Goal: Task Accomplishment & Management: Manage account settings

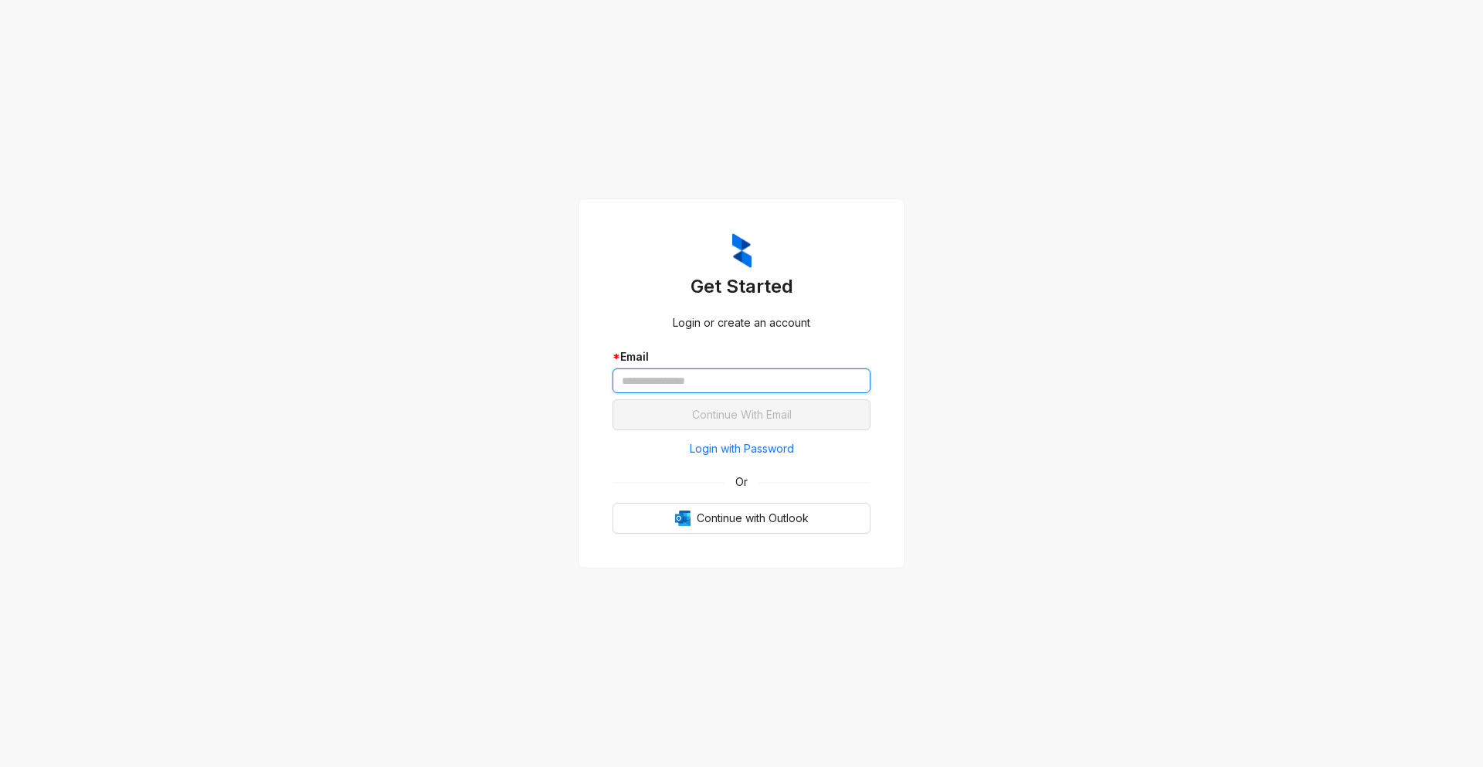
click at [659, 382] on input "text" at bounding box center [741, 380] width 258 height 25
type input "**********"
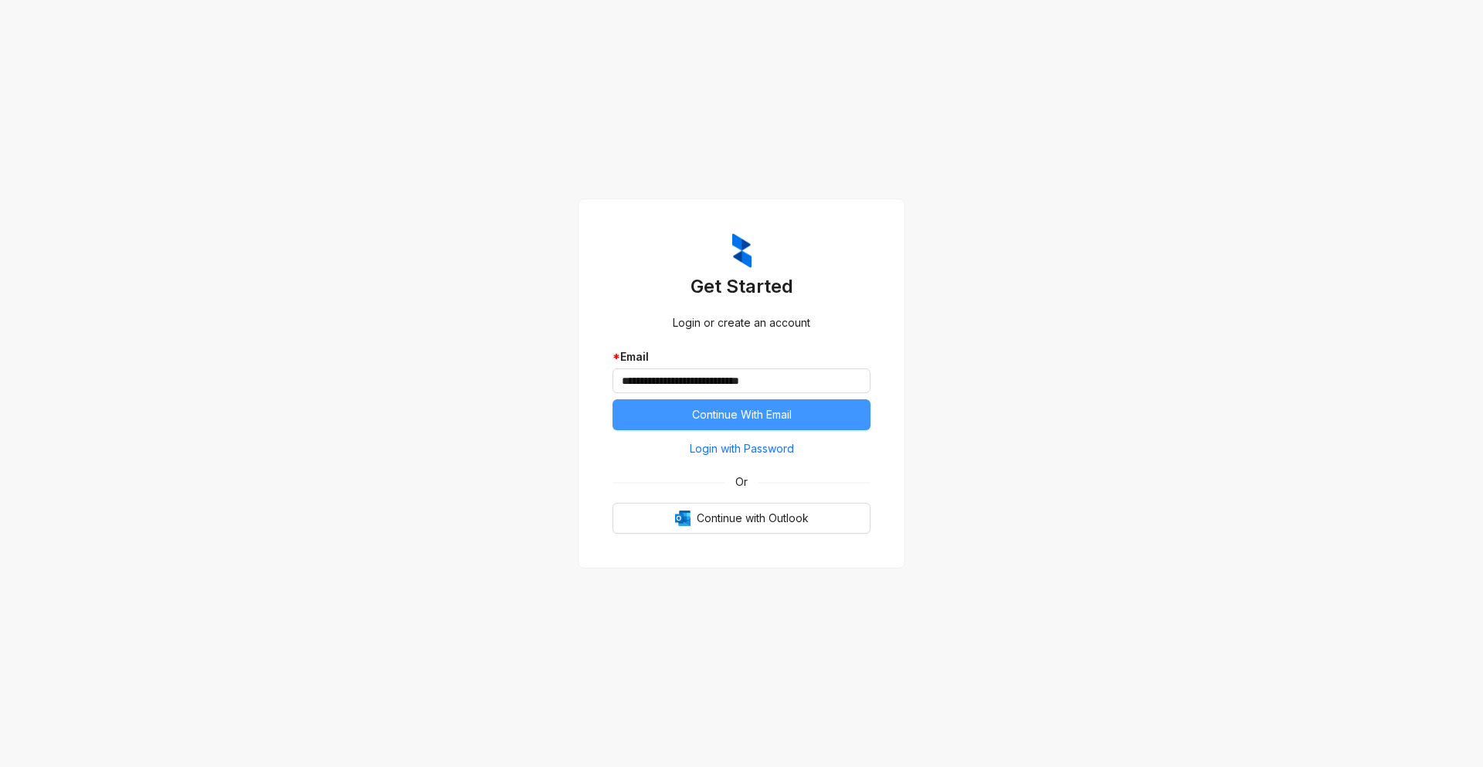
click at [779, 420] on span "Continue With Email" at bounding box center [742, 414] width 100 height 17
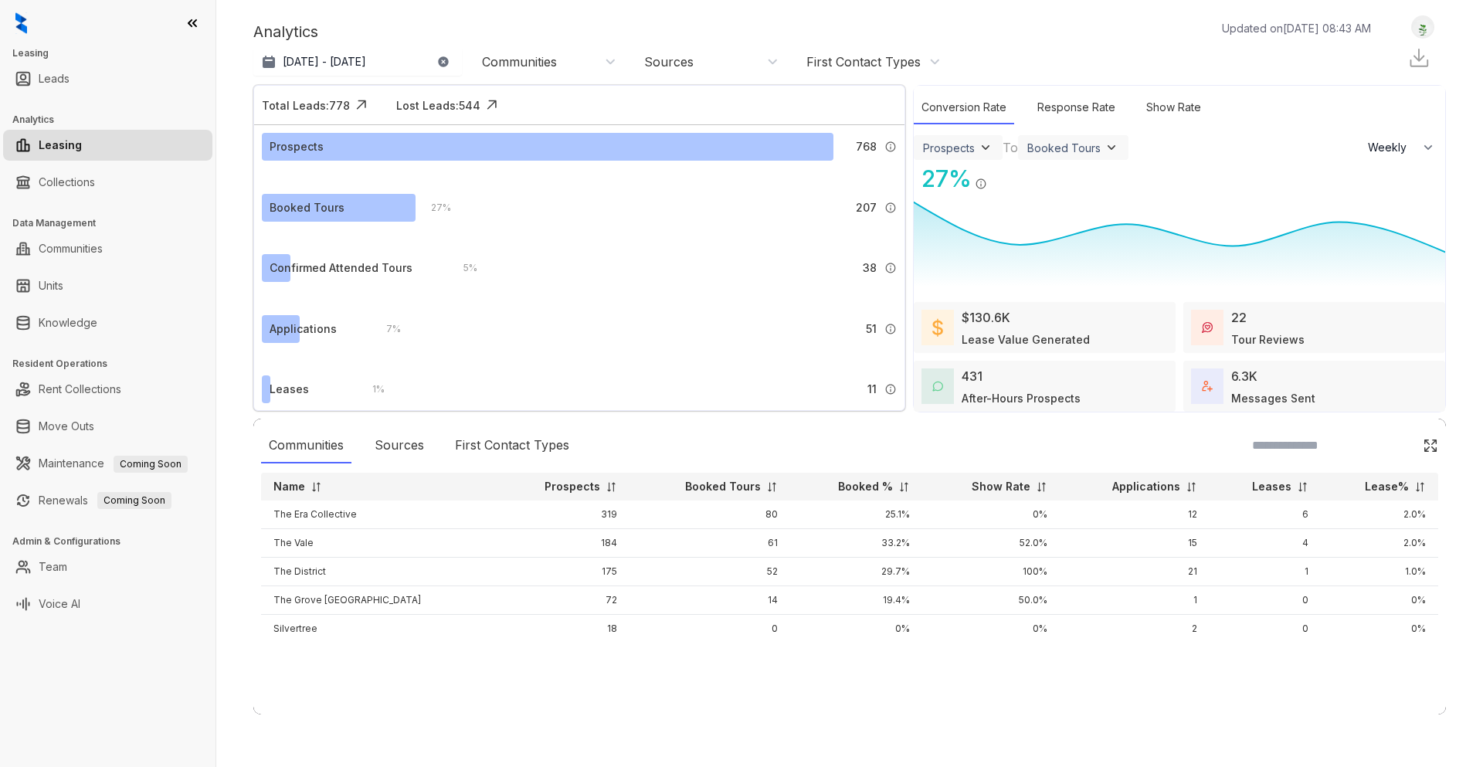
select select "******"
click at [87, 188] on link "Collections" at bounding box center [67, 182] width 56 height 31
click at [93, 176] on link "Collections" at bounding box center [67, 182] width 56 height 31
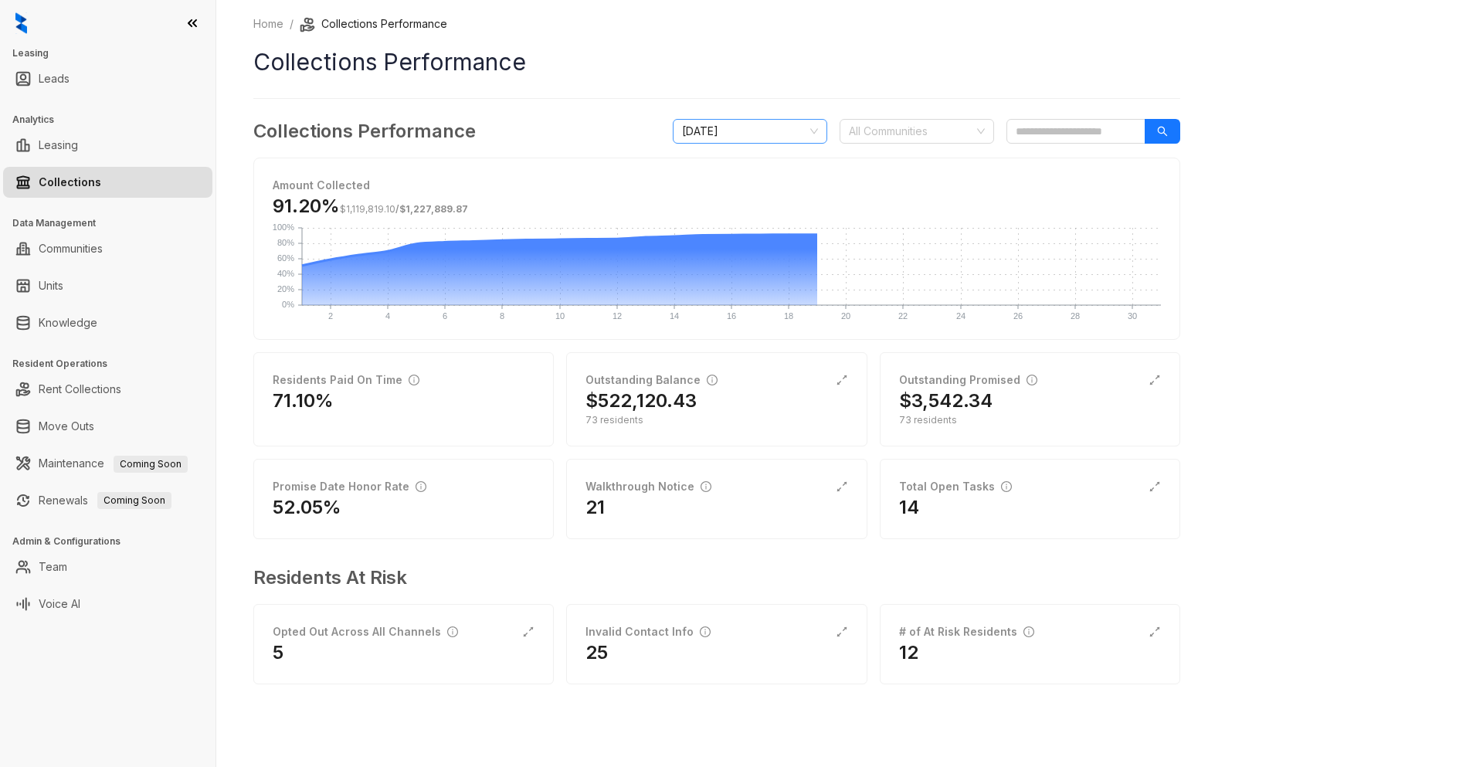
click at [814, 134] on span "[DATE]" at bounding box center [750, 131] width 136 height 23
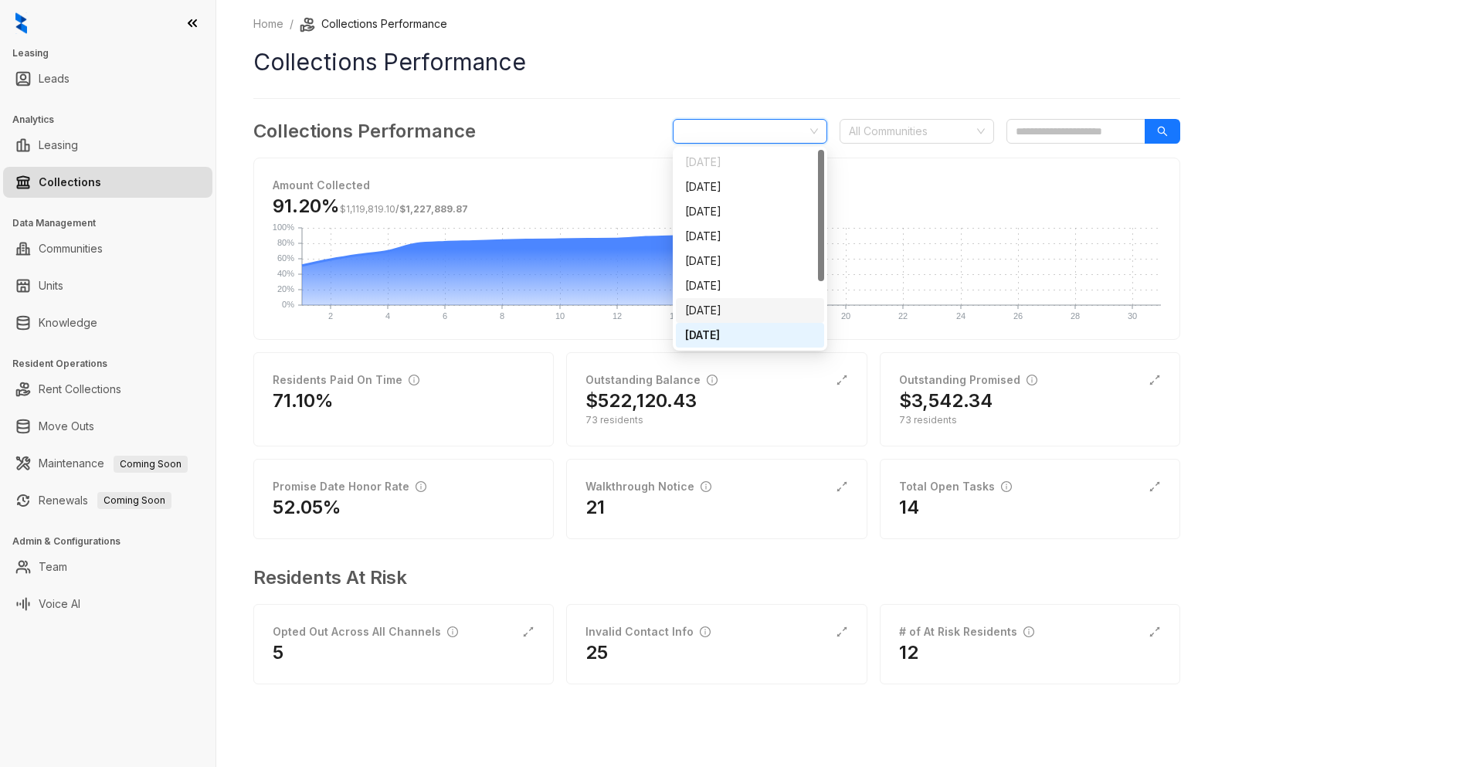
click at [736, 308] on div "[DATE]" at bounding box center [750, 310] width 130 height 17
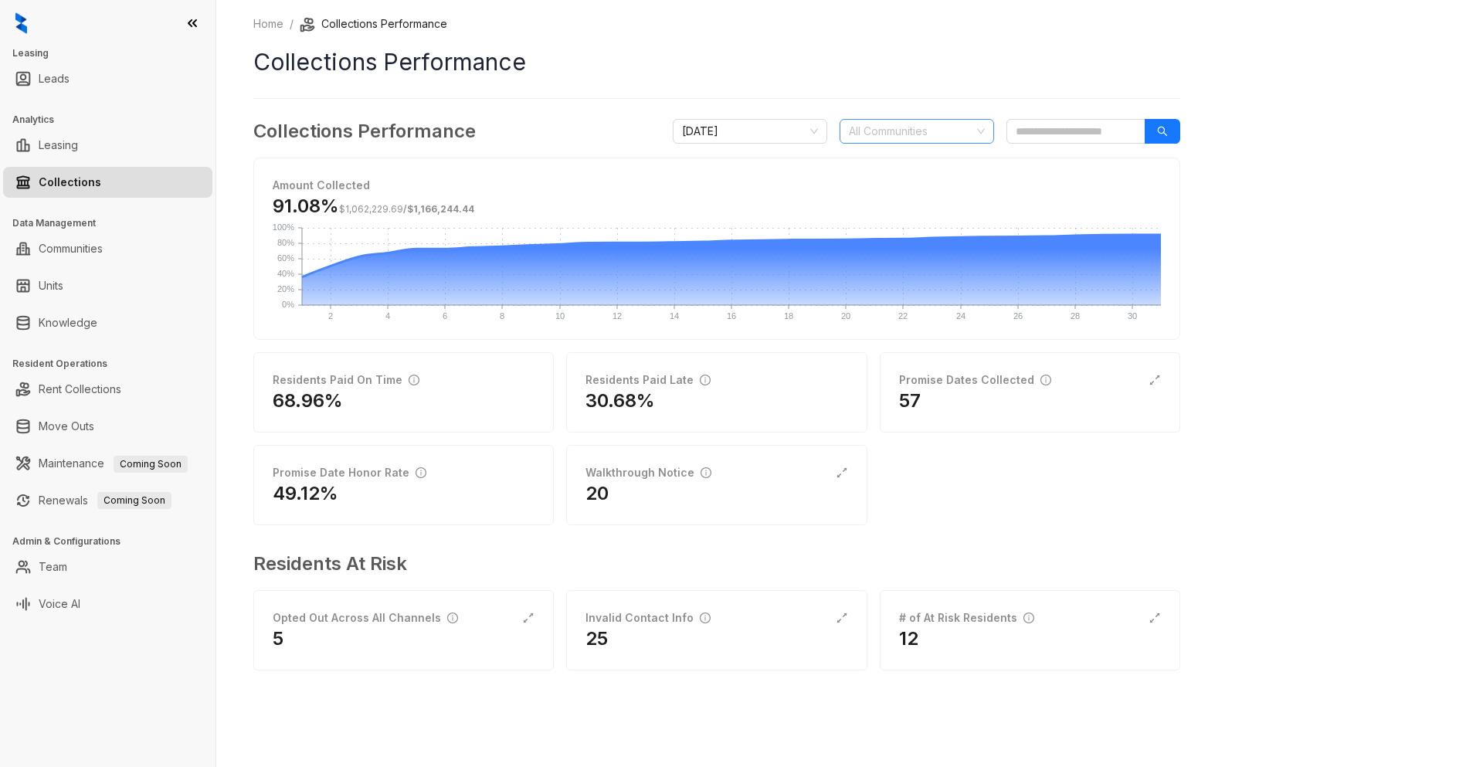
click at [948, 132] on div at bounding box center [909, 131] width 132 height 22
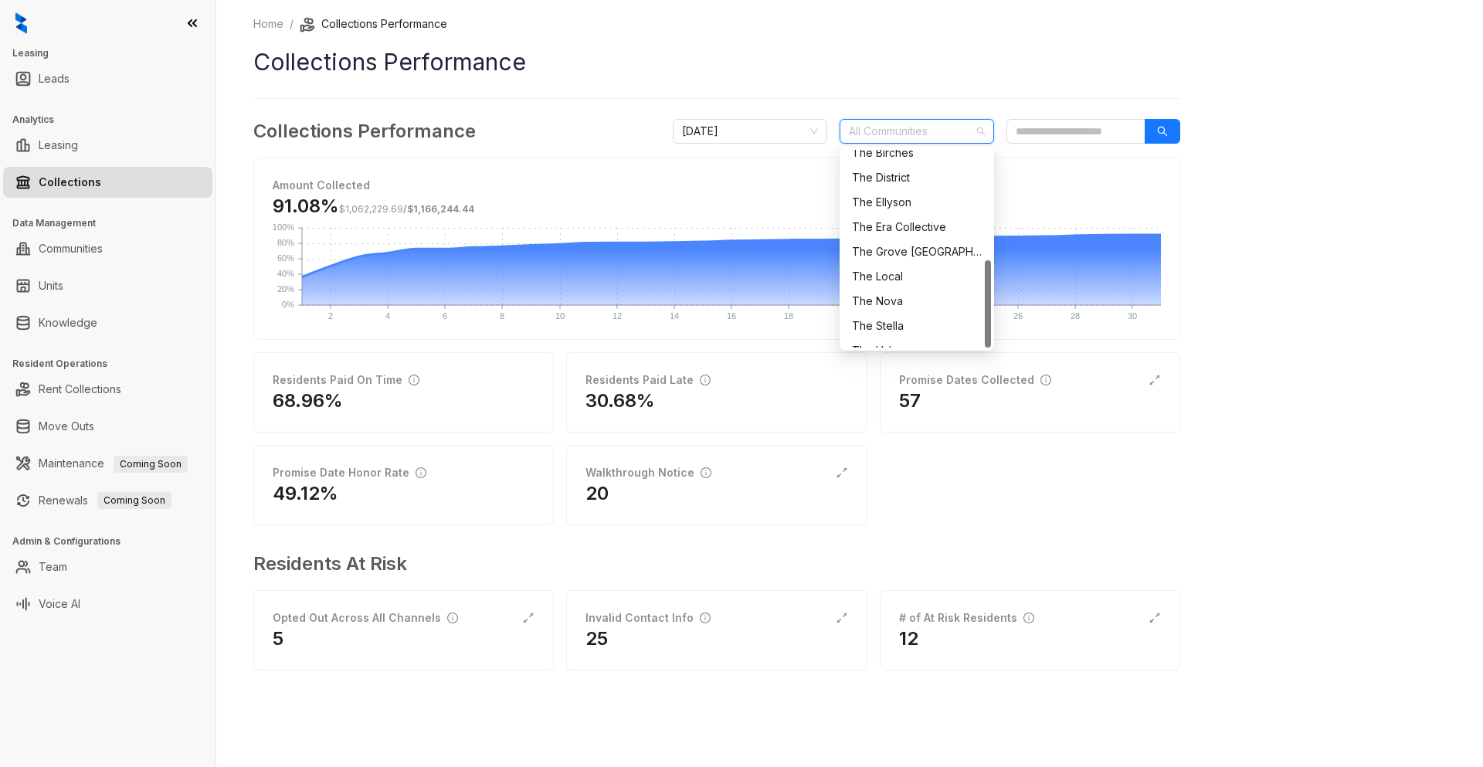
scroll to position [247, 0]
click at [888, 334] on div "The Vale" at bounding box center [917, 335] width 130 height 17
click at [758, 171] on div "Amount Collected 91.08% $1,062,229.69 / $1,166,244.44 2 2 4 4 6 6 8 8 10 10 12 …" at bounding box center [716, 248] width 925 height 181
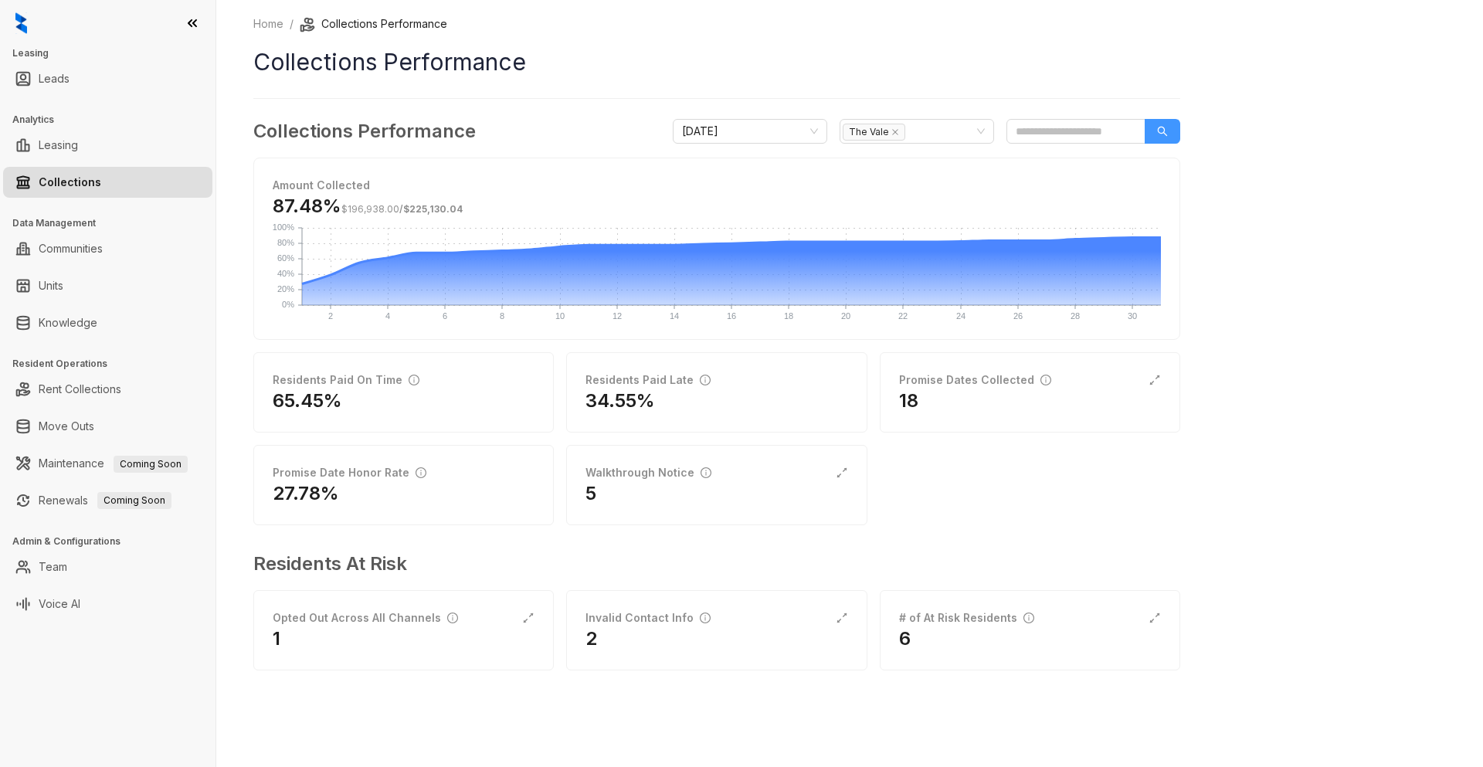
click at [1162, 128] on icon "search" at bounding box center [1162, 131] width 11 height 11
click at [822, 134] on div "[DATE]" at bounding box center [750, 131] width 154 height 25
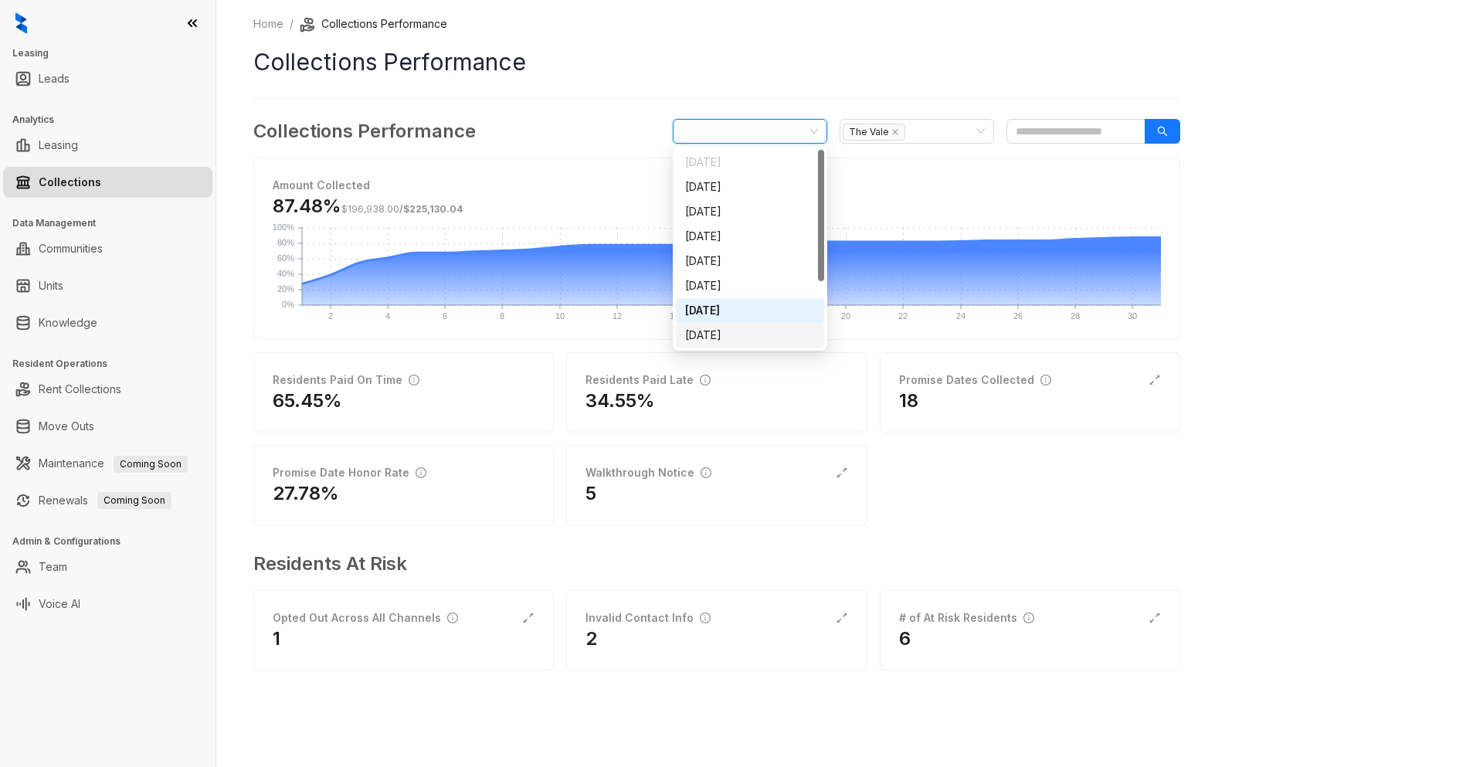
click at [745, 338] on div "[DATE]" at bounding box center [750, 335] width 130 height 17
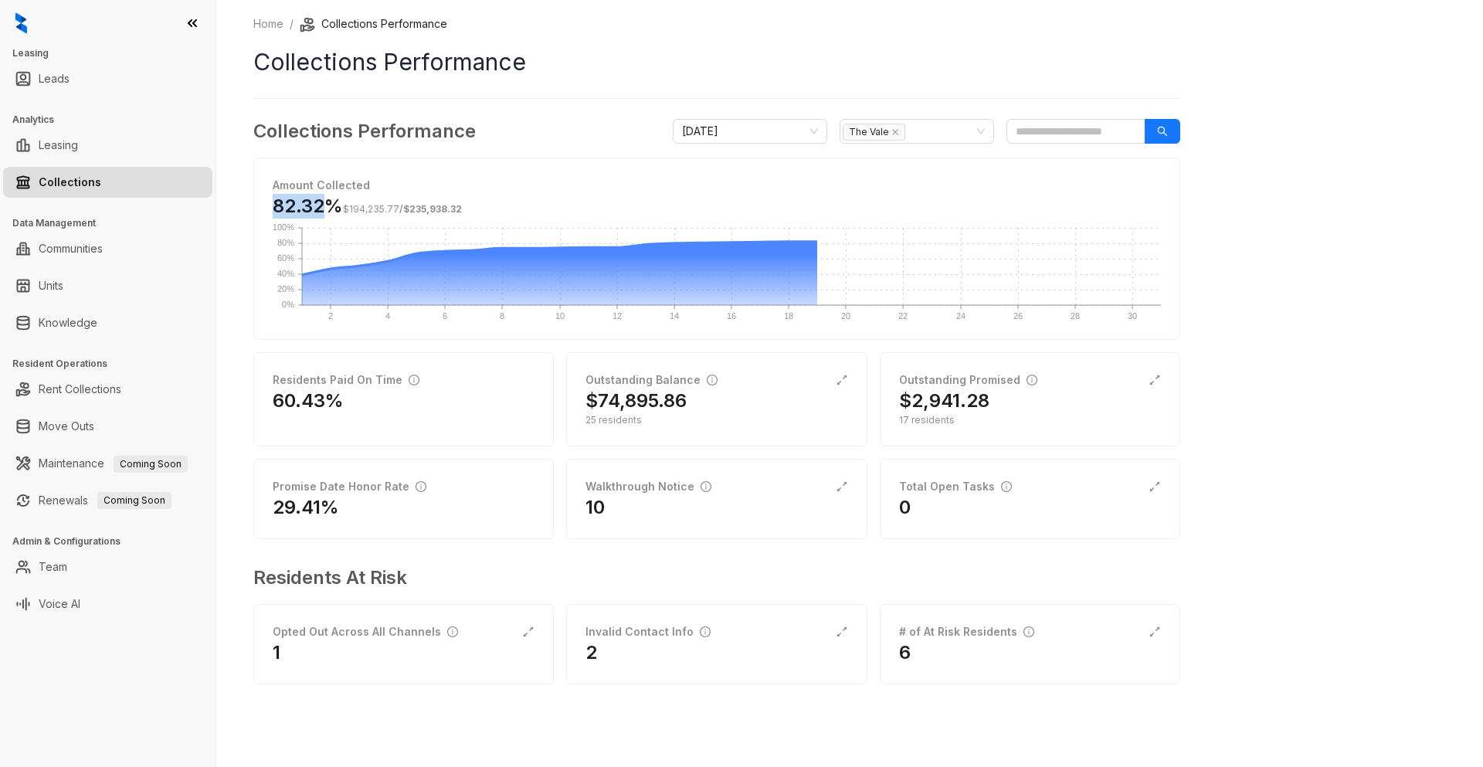
drag, startPoint x: 268, startPoint y: 200, endPoint x: 331, endPoint y: 213, distance: 63.9
click at [331, 213] on div "Amount Collected 82.32% $194,235.77 / $235,938.32 2 2 4 4 6 6 8 8 10 10 12 12 1…" at bounding box center [716, 248] width 925 height 181
click at [960, 396] on h2 "$2,941.28" at bounding box center [944, 400] width 90 height 25
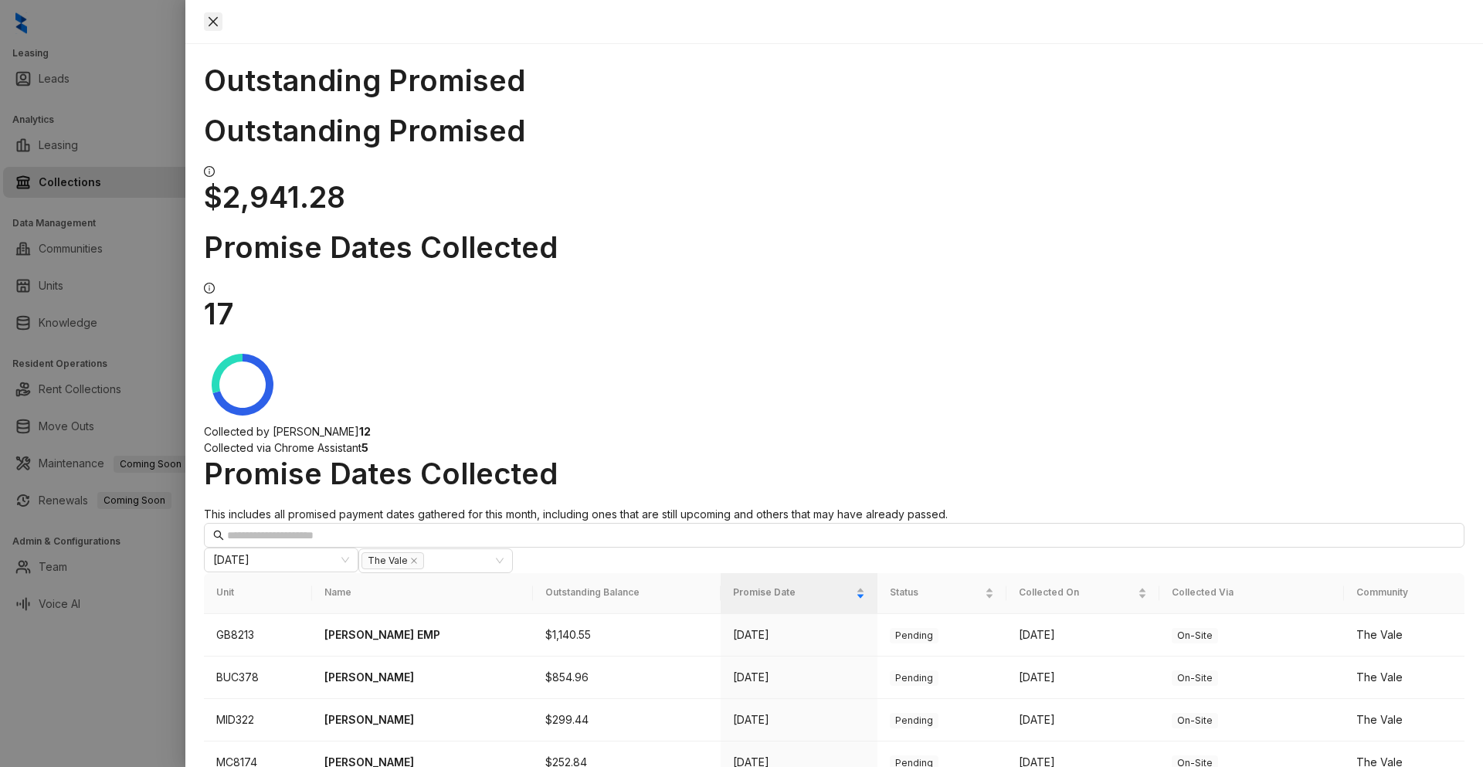
click at [218, 22] on icon "close" at bounding box center [213, 21] width 9 height 9
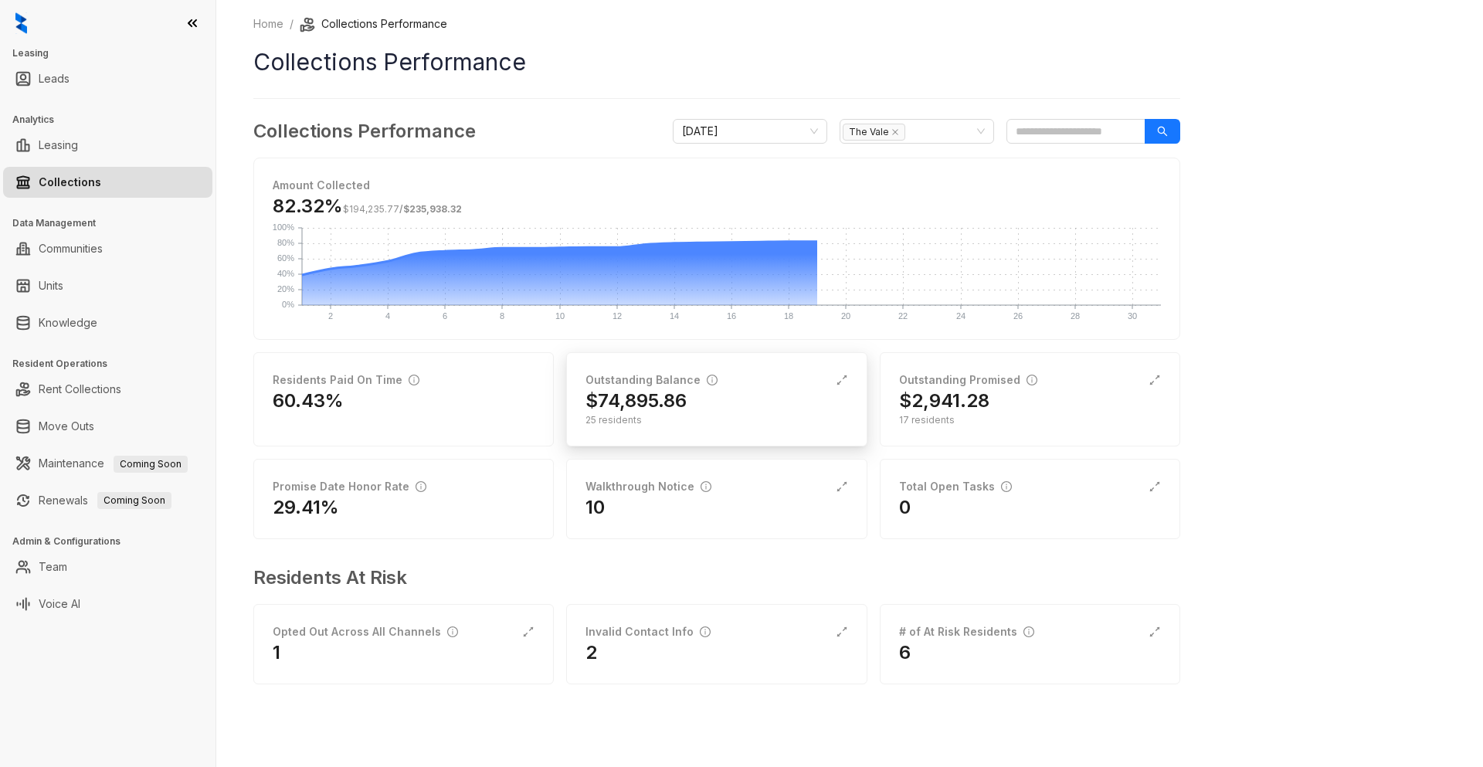
click at [658, 407] on h2 "$74,895.86" at bounding box center [635, 400] width 101 height 25
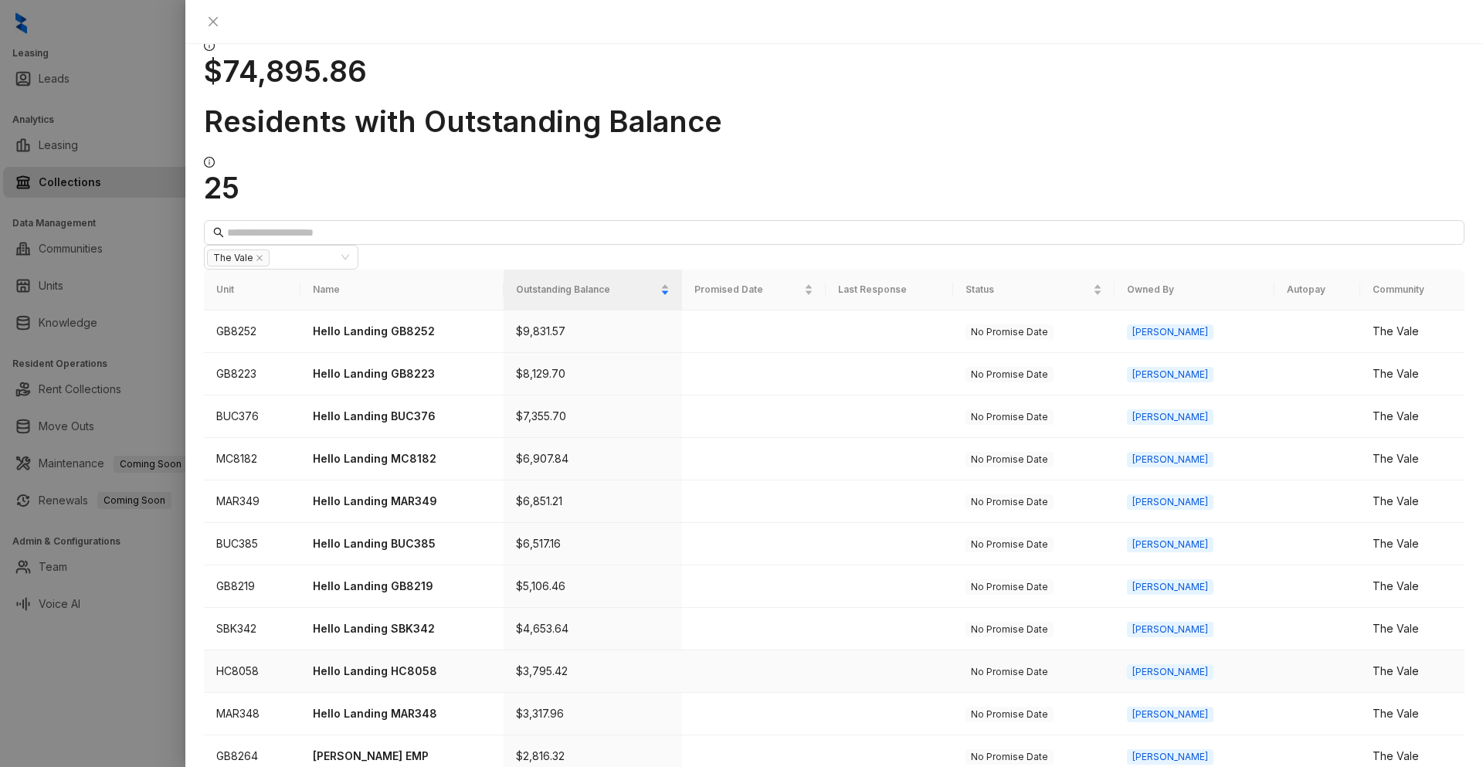
scroll to position [378, 0]
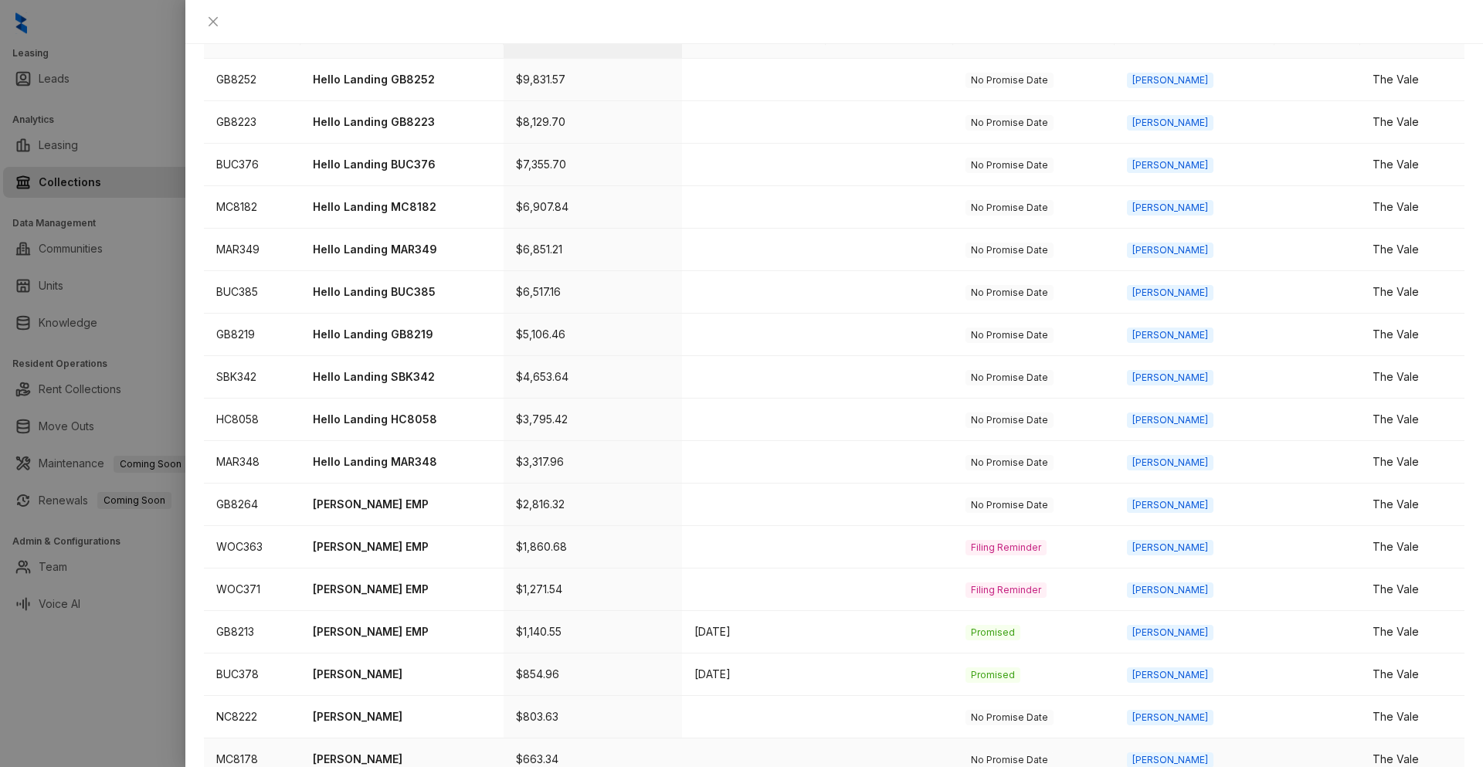
click at [375, 751] on p "[PERSON_NAME]" at bounding box center [402, 759] width 178 height 17
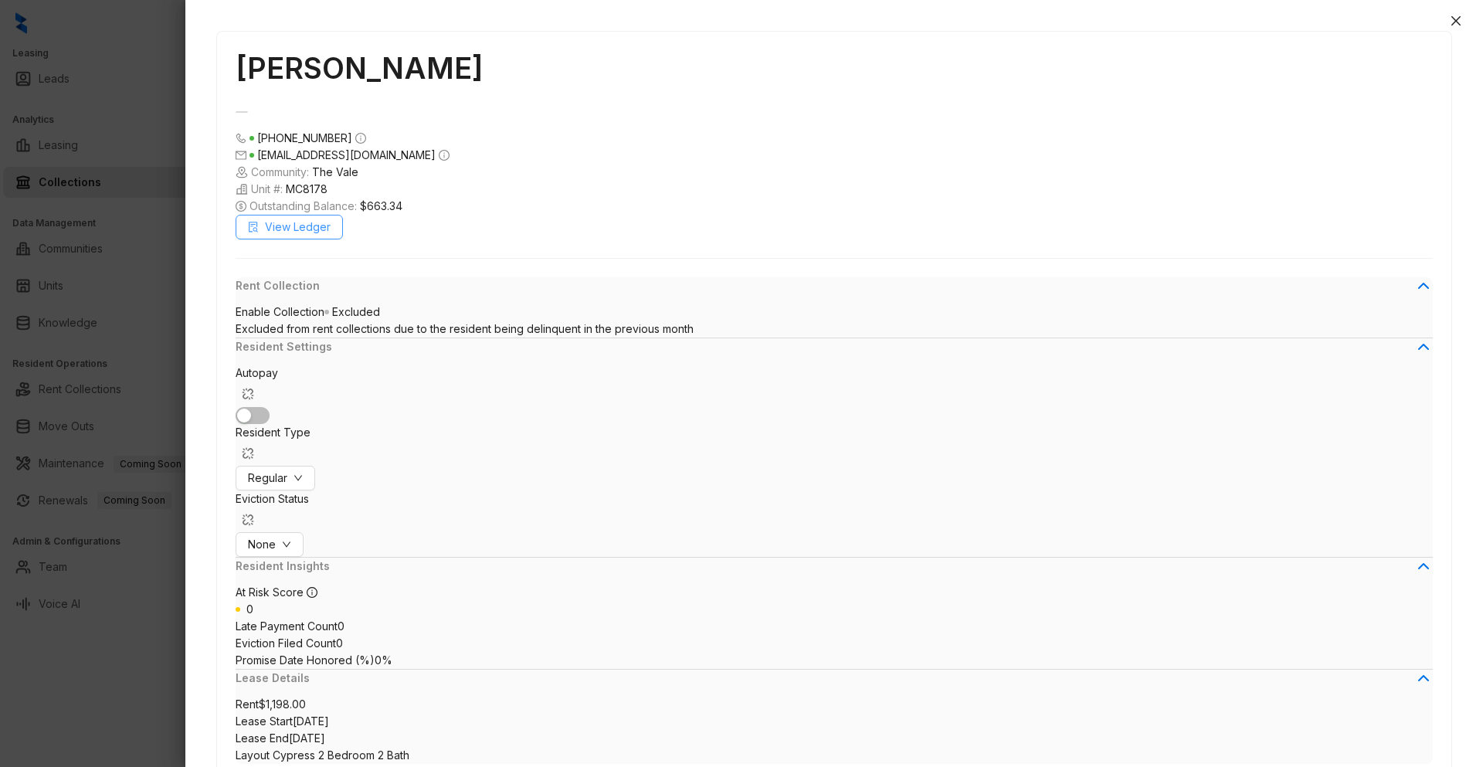
click at [294, 231] on span "View Ledger" at bounding box center [298, 227] width 66 height 17
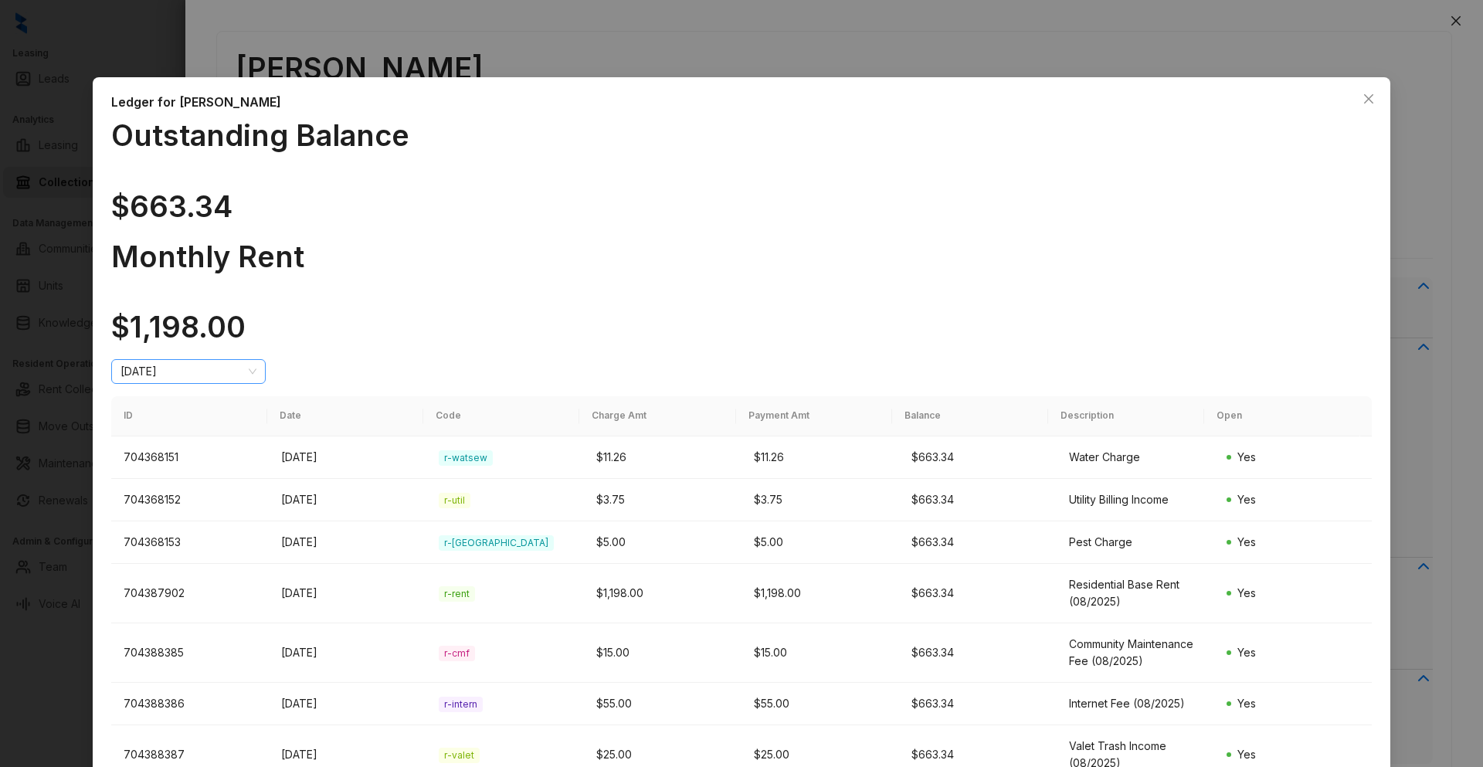
click at [256, 360] on span "[DATE]" at bounding box center [188, 371] width 136 height 23
click at [1260, 361] on div "[DATE]" at bounding box center [1295, 363] width 130 height 17
click at [256, 360] on span "[DATE]" at bounding box center [188, 371] width 136 height 23
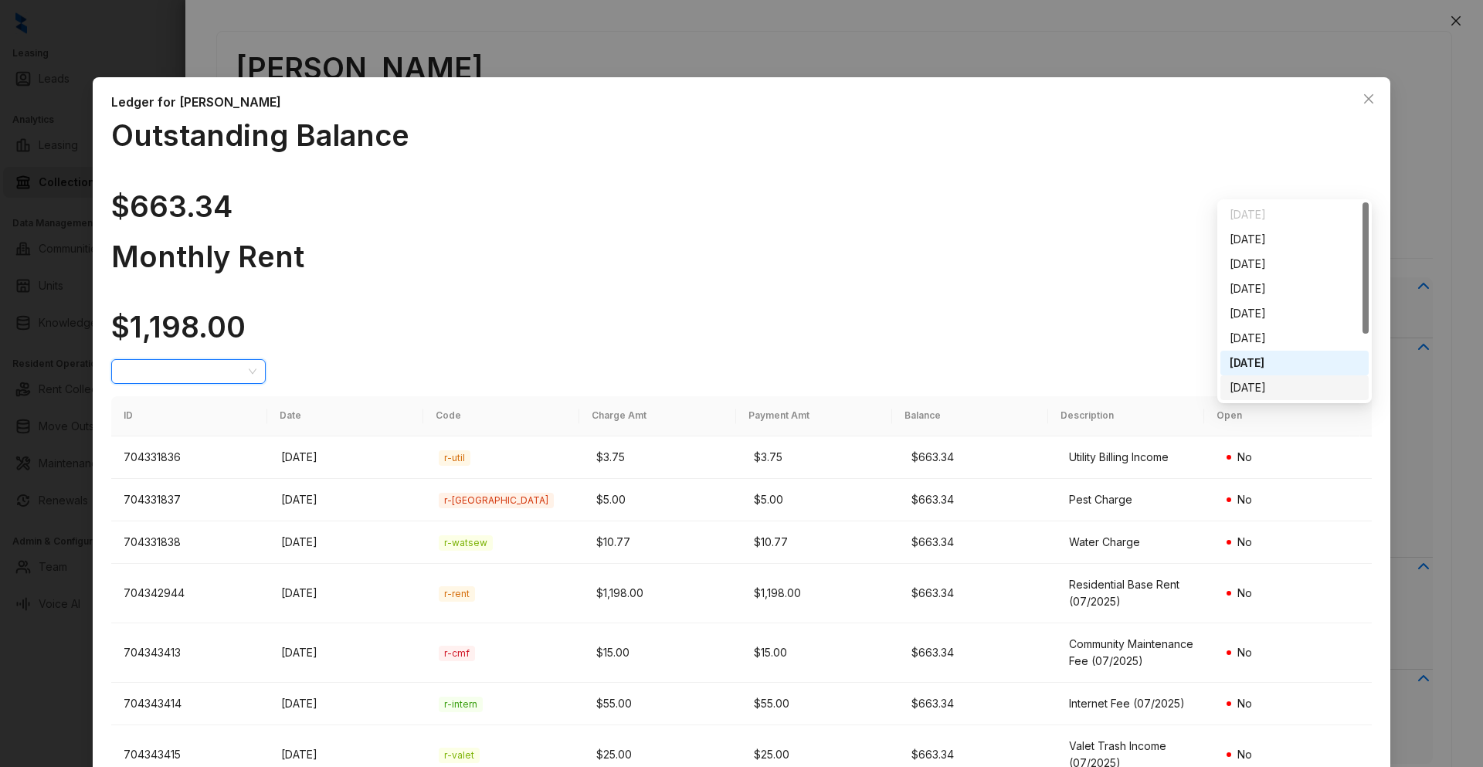
click at [1294, 383] on div "[DATE]" at bounding box center [1295, 387] width 130 height 17
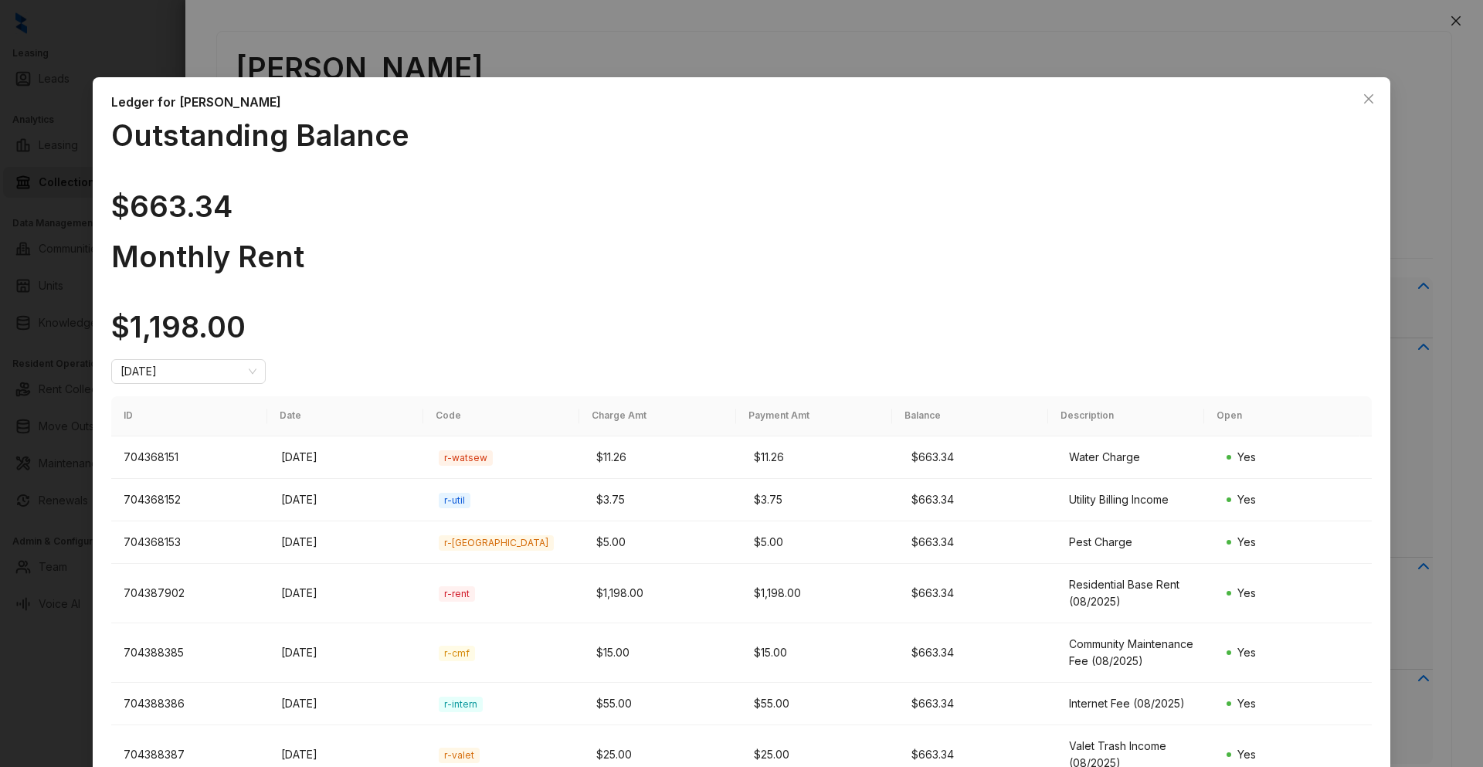
drag, startPoint x: 327, startPoint y: 103, endPoint x: 193, endPoint y: 105, distance: 133.6
click at [193, 105] on div "Ledger for [PERSON_NAME]" at bounding box center [741, 102] width 1260 height 19
copy div "[PERSON_NAME]"
click at [1364, 103] on icon "close" at bounding box center [1368, 98] width 9 height 9
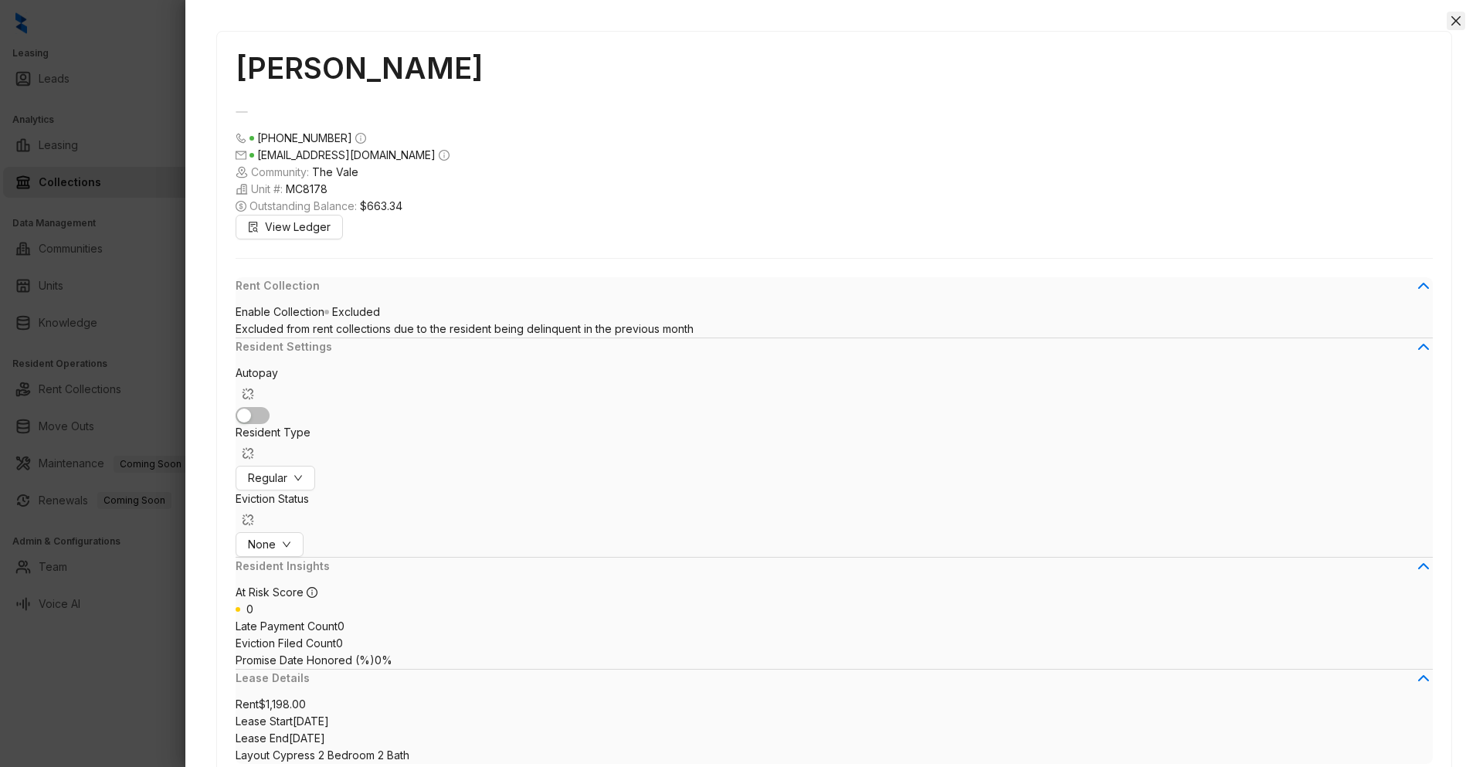
click at [1450, 18] on icon "close" at bounding box center [1456, 21] width 12 height 12
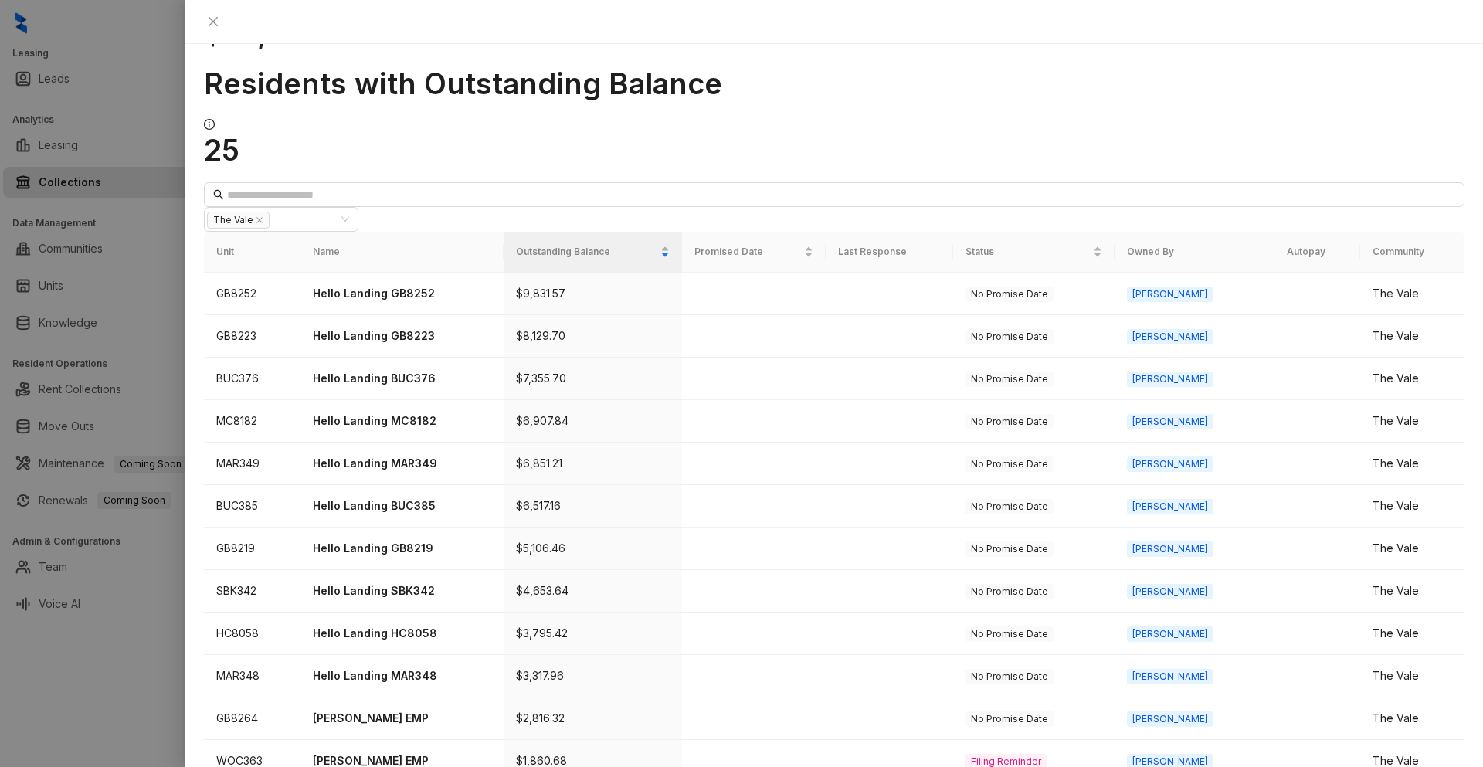
scroll to position [378, 0]
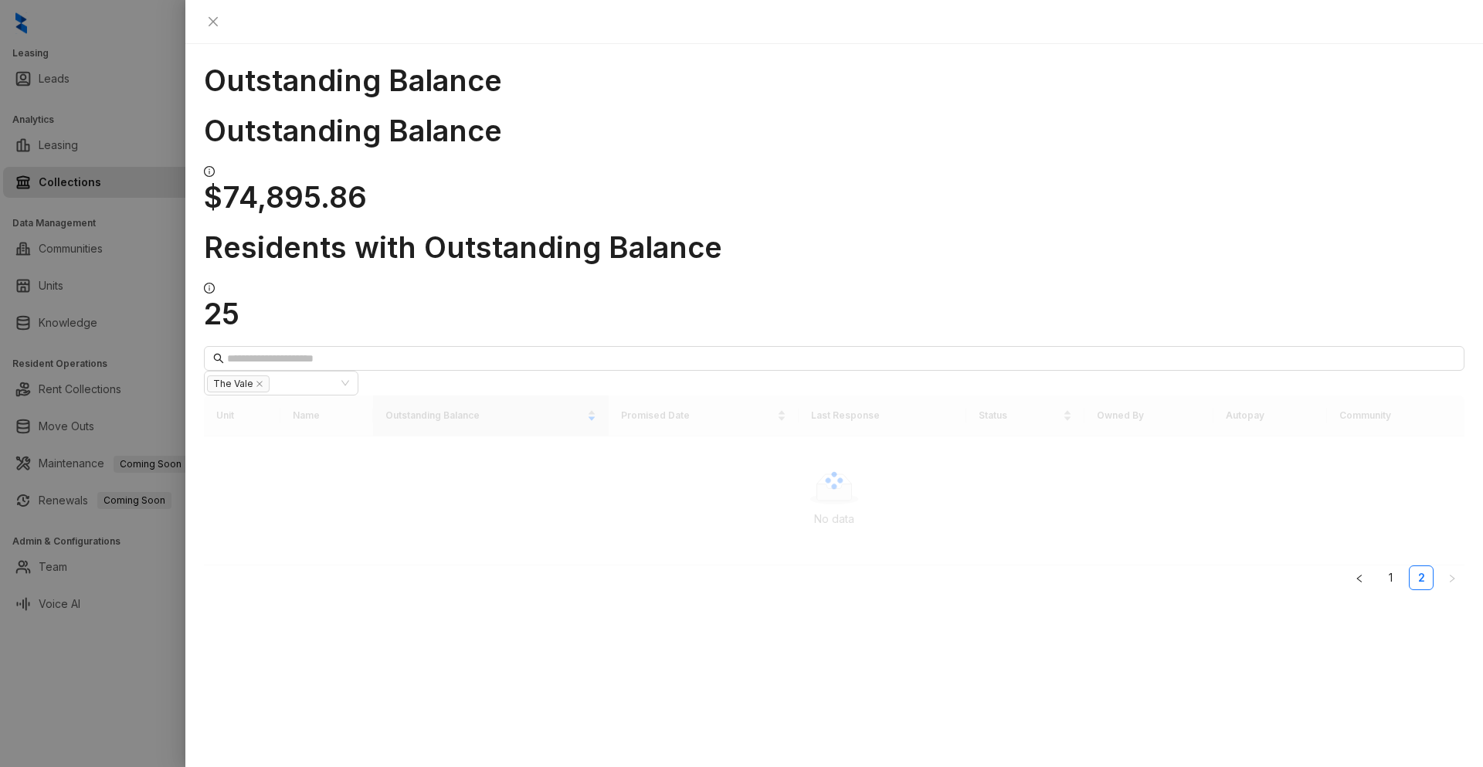
scroll to position [0, 0]
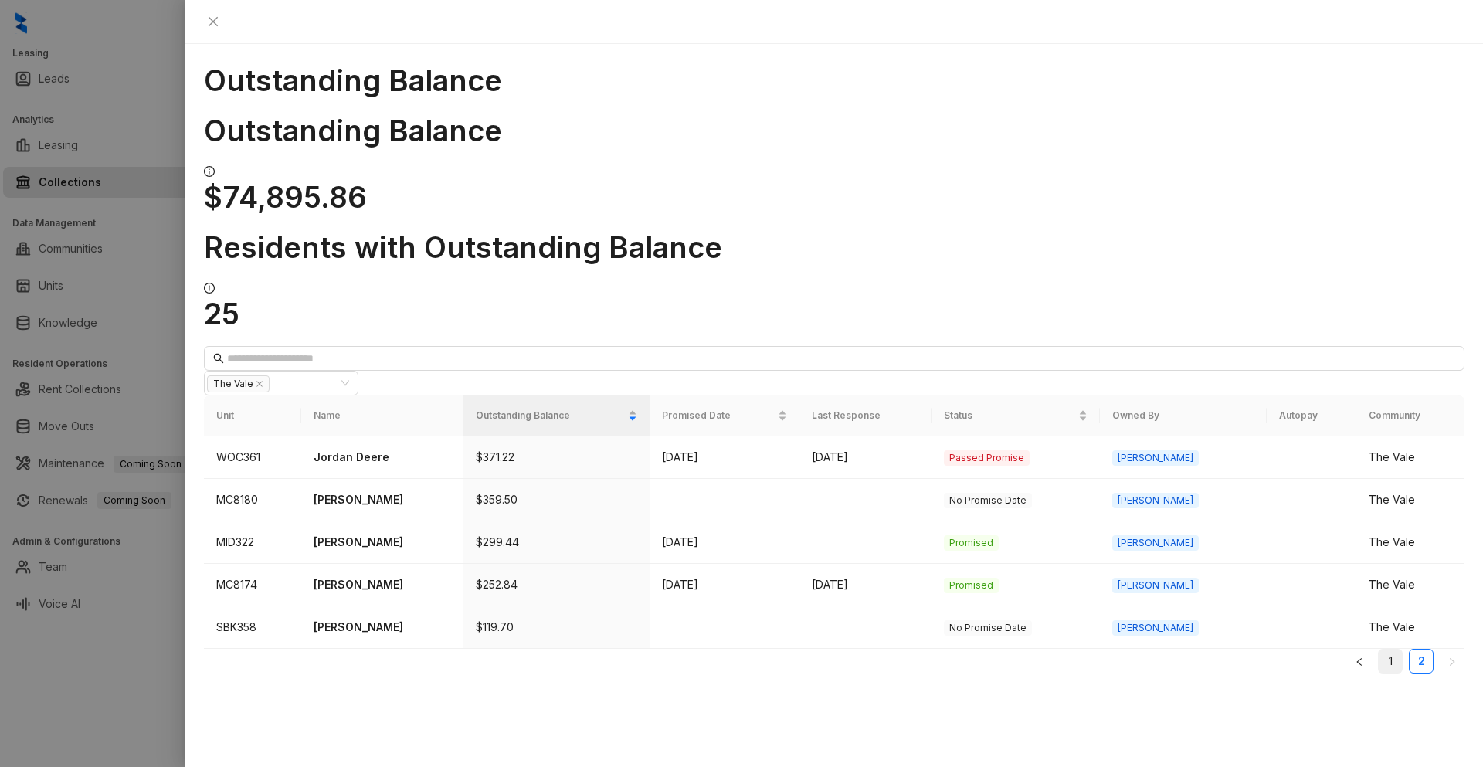
click at [1379, 650] on link "1" at bounding box center [1390, 661] width 23 height 23
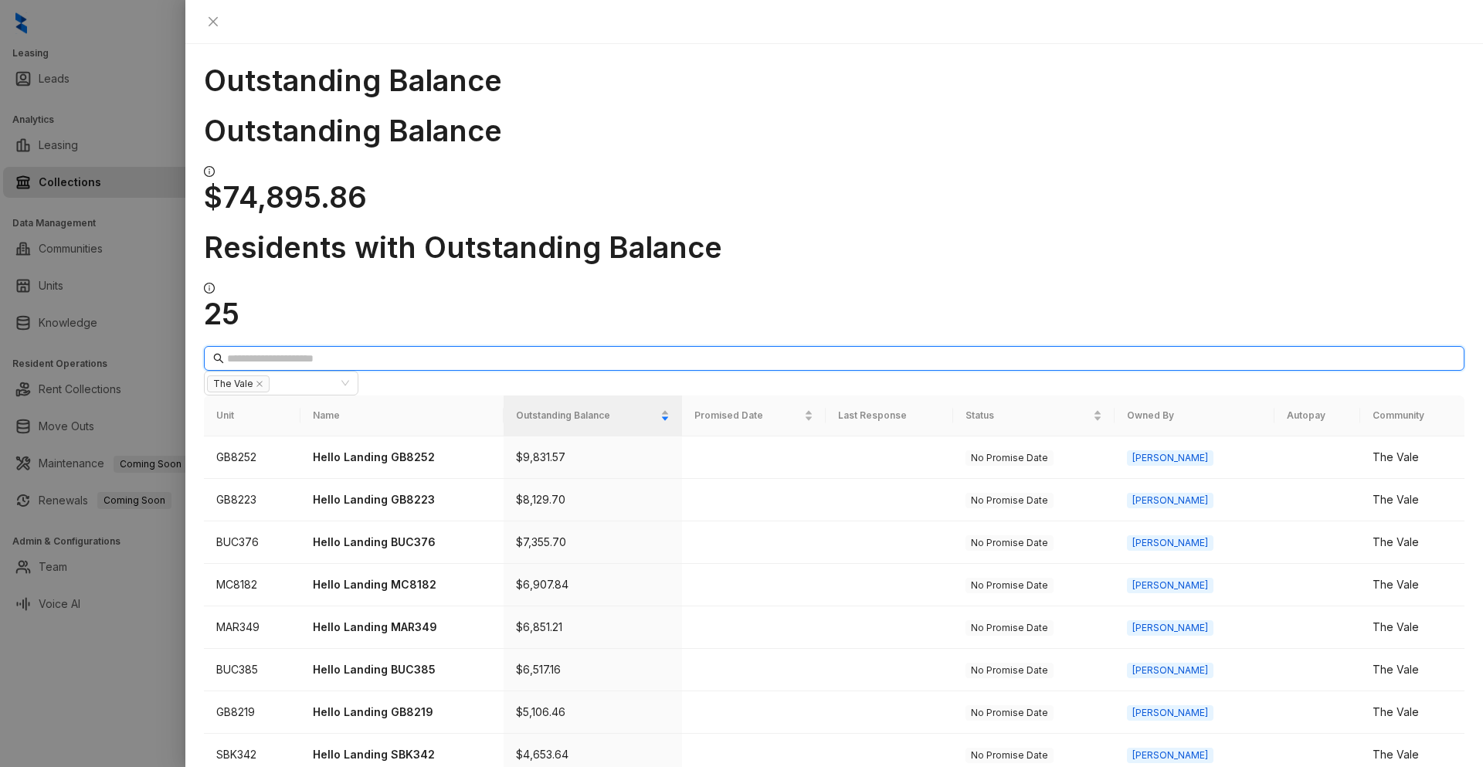
click at [305, 350] on input "text" at bounding box center [835, 358] width 1216 height 17
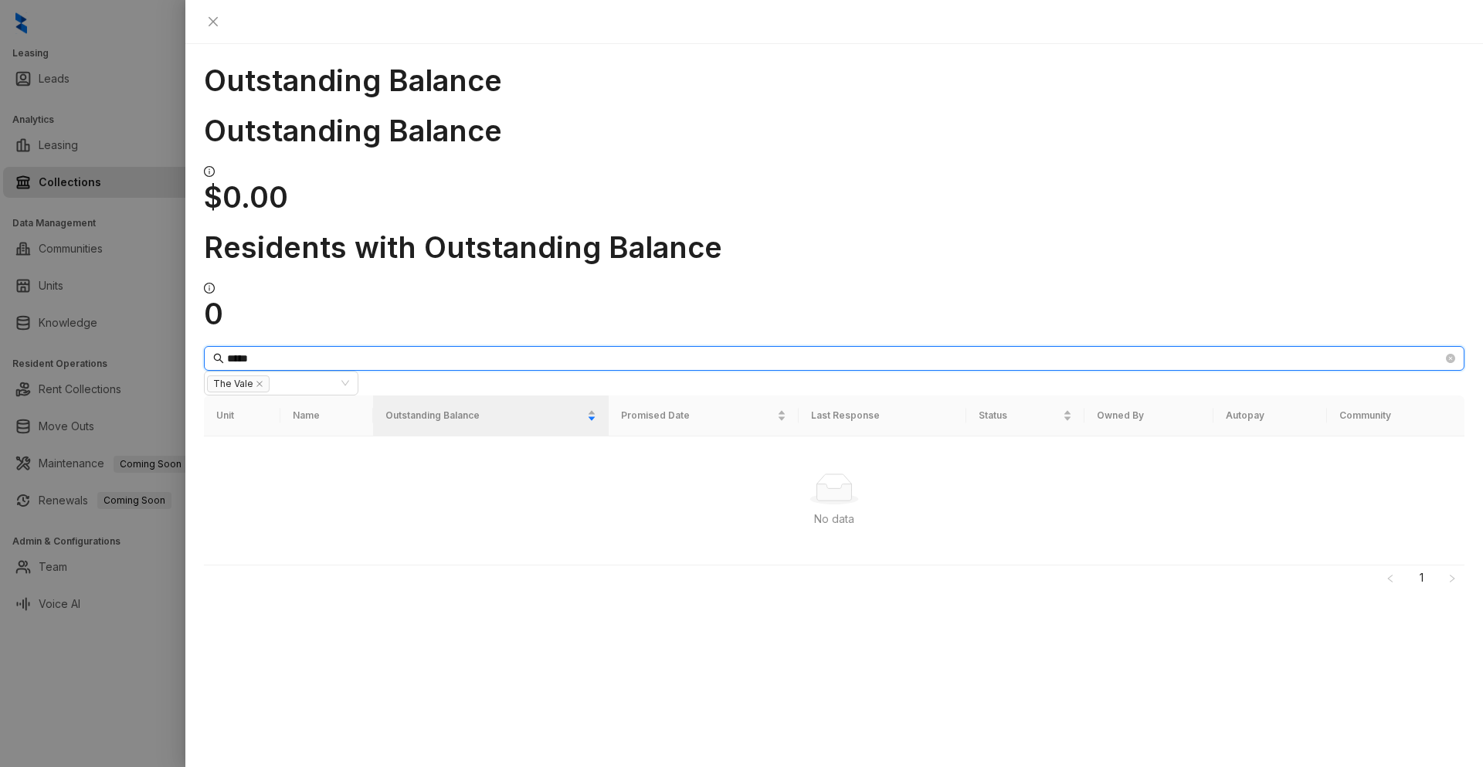
drag, startPoint x: 293, startPoint y: 177, endPoint x: 212, endPoint y: 168, distance: 80.8
click at [212, 168] on div "Outstanding Balance Outstanding Balance $0.00 Residents with Outstanding Balanc…" at bounding box center [834, 405] width 1298 height 723
type input "*****"
drag, startPoint x: 283, startPoint y: 178, endPoint x: 204, endPoint y: 177, distance: 78.8
click at [204, 177] on div "Outstanding Balance Outstanding Balance $0.00 Residents with Outstanding Balanc…" at bounding box center [834, 405] width 1298 height 723
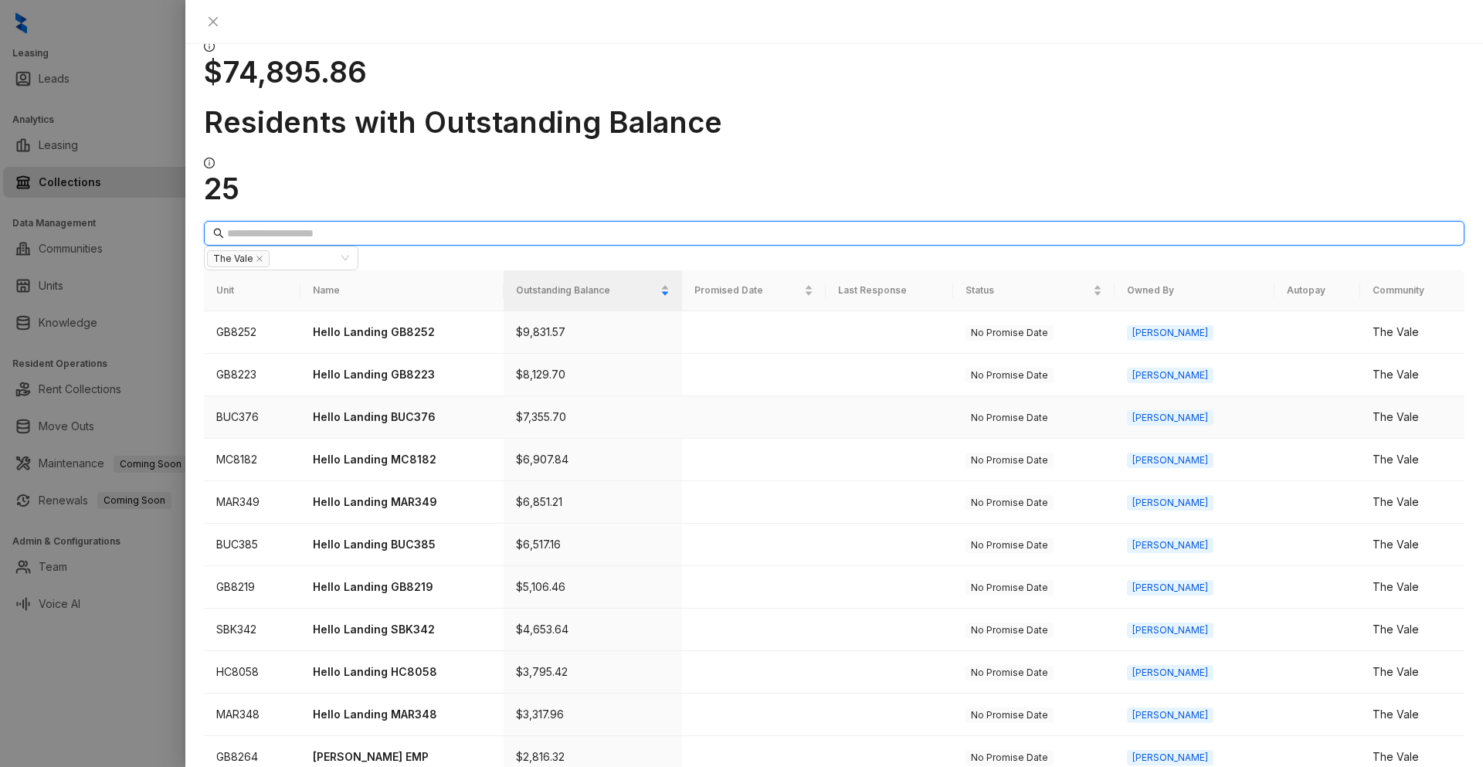
scroll to position [232, 0]
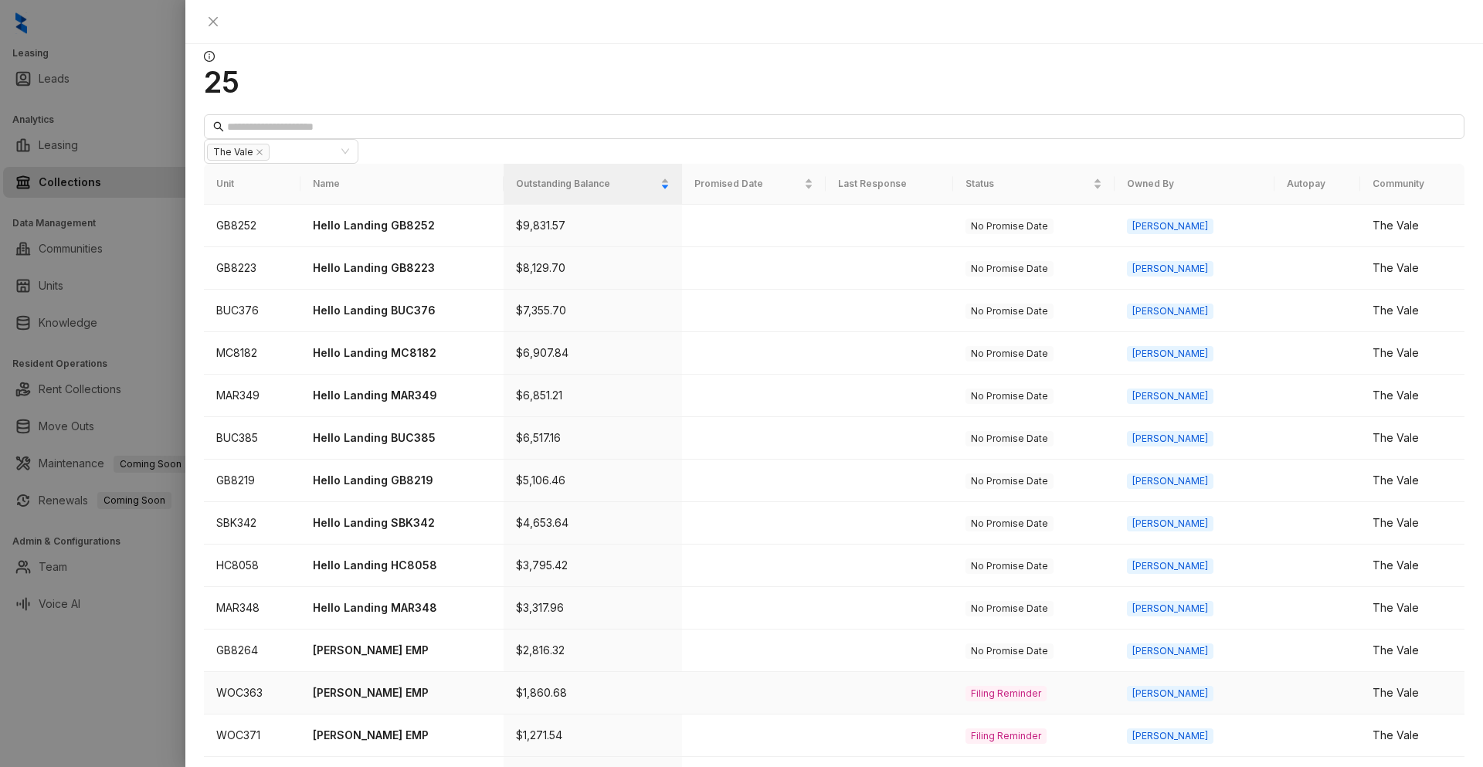
click at [395, 684] on p "[PERSON_NAME] EMP" at bounding box center [402, 692] width 178 height 17
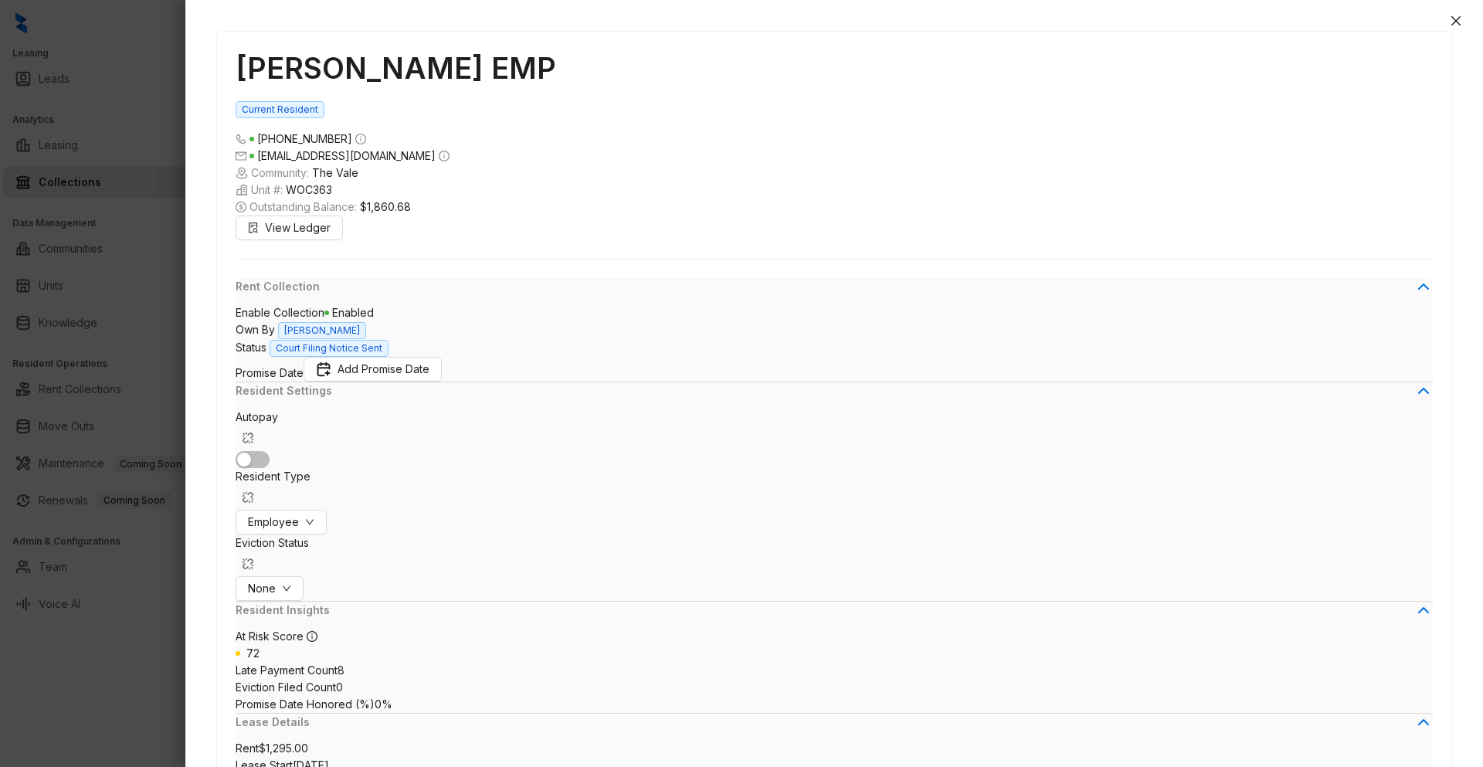
scroll to position [1152, 0]
click at [297, 235] on span "View Ledger" at bounding box center [298, 227] width 66 height 17
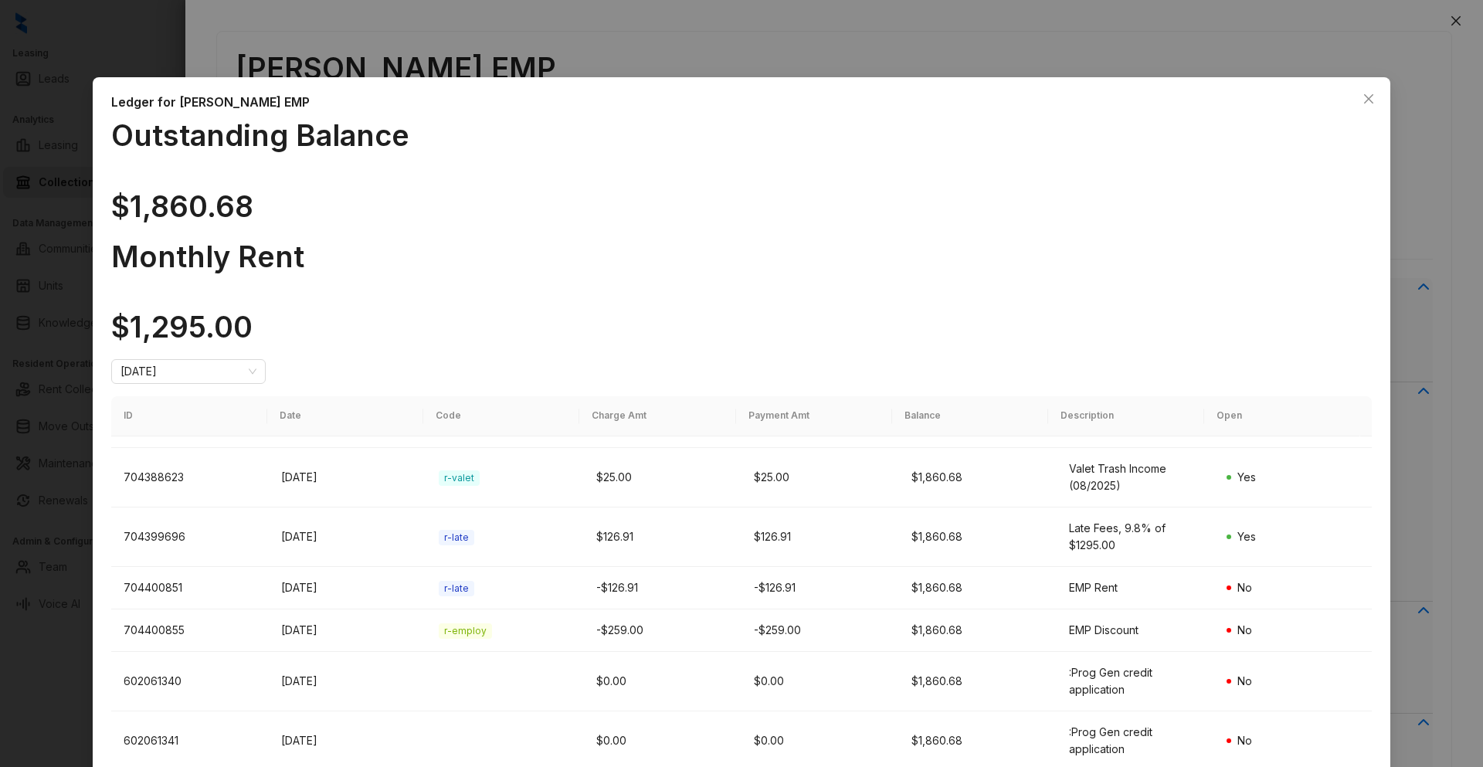
scroll to position [0, 0]
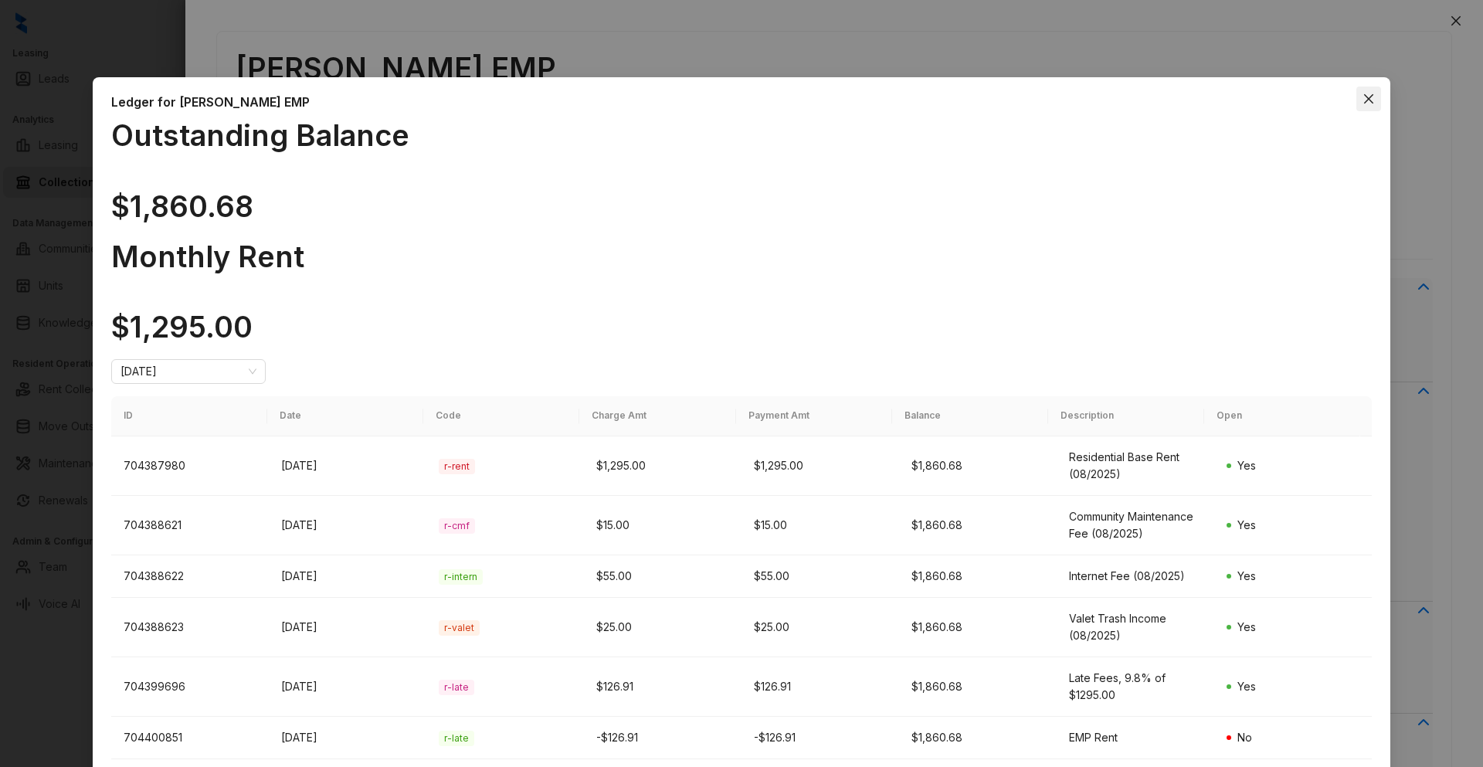
click at [1362, 105] on icon "close" at bounding box center [1368, 99] width 12 height 12
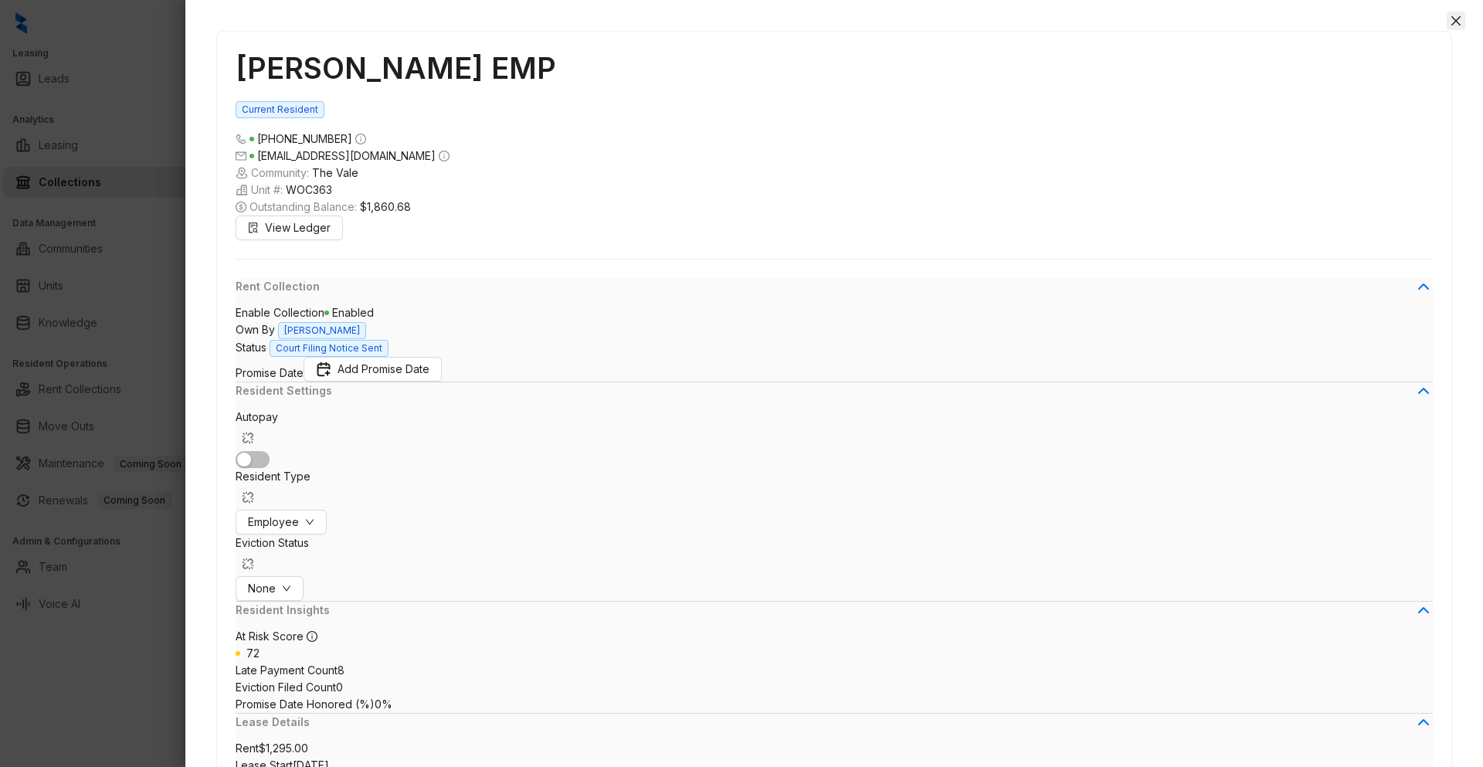
click at [1457, 22] on icon "close" at bounding box center [1455, 20] width 9 height 9
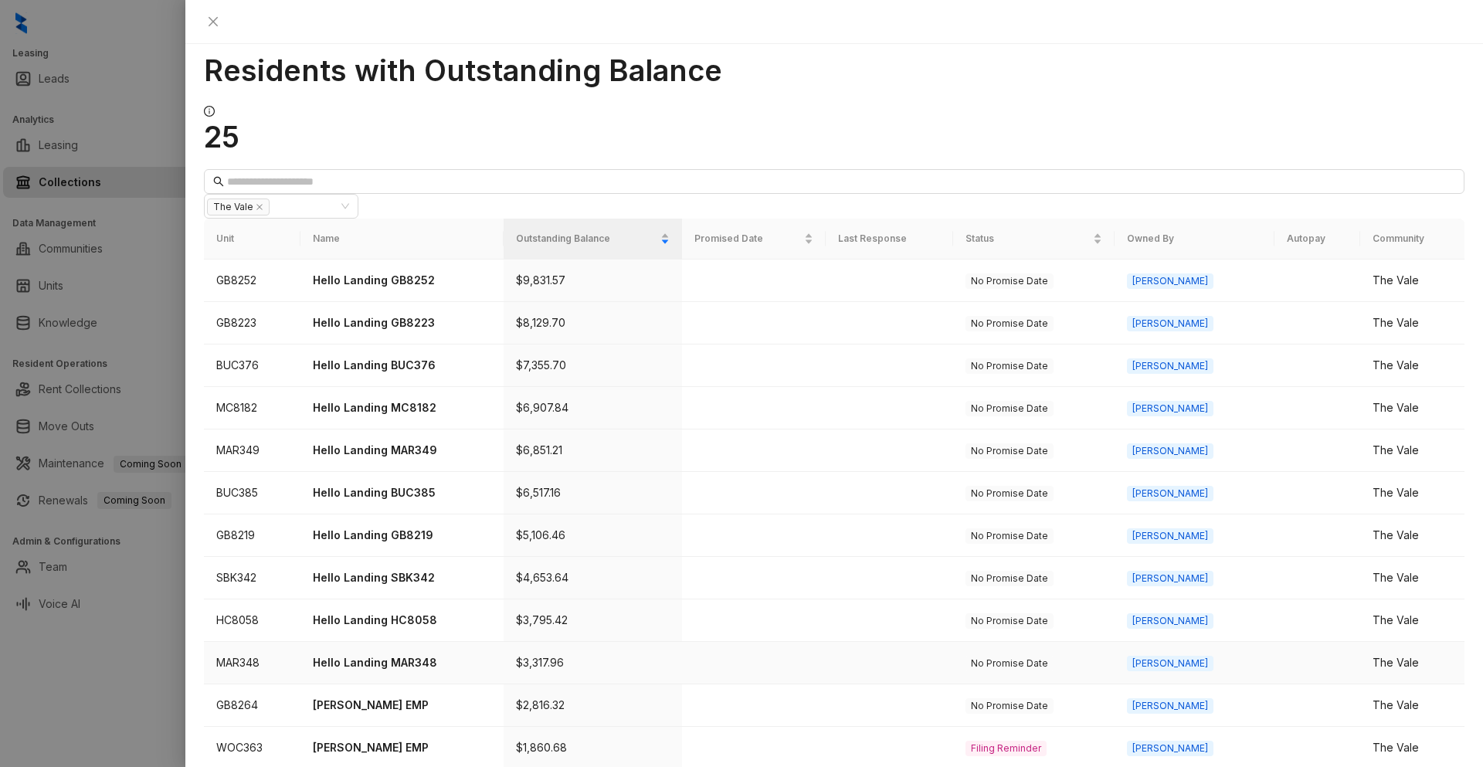
scroll to position [154, 0]
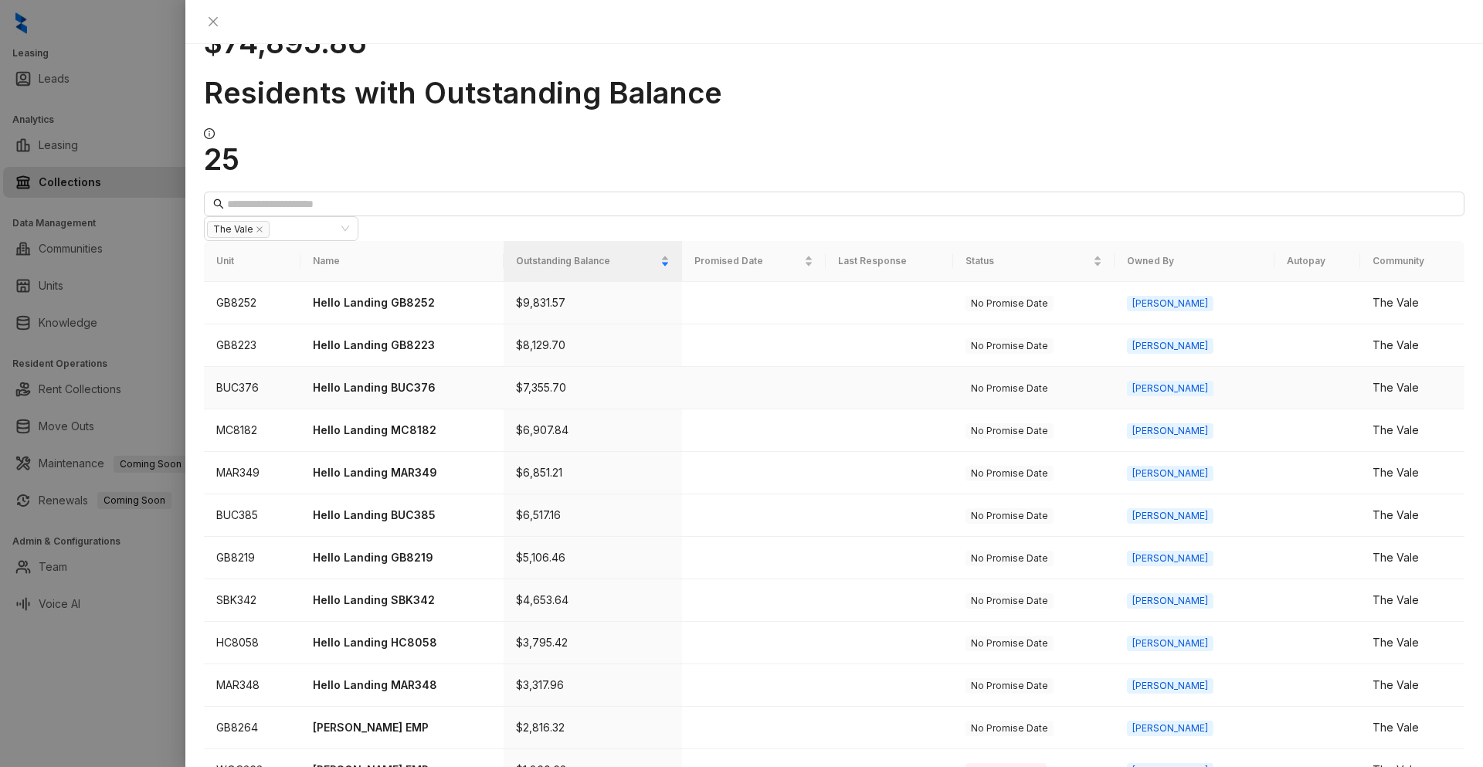
click at [439, 379] on p "Hello Landing BUC376" at bounding box center [402, 387] width 178 height 17
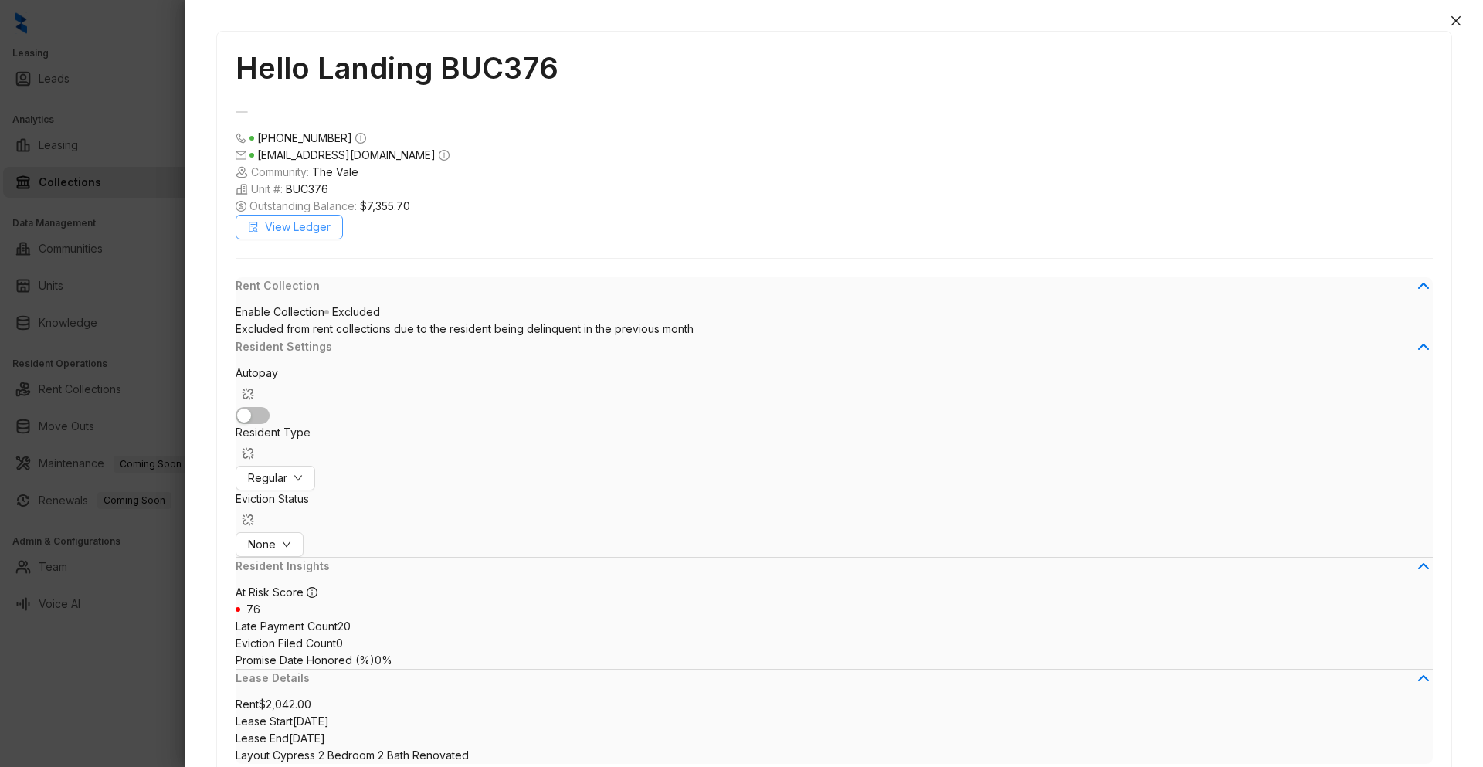
click at [300, 236] on span "View Ledger" at bounding box center [298, 227] width 66 height 17
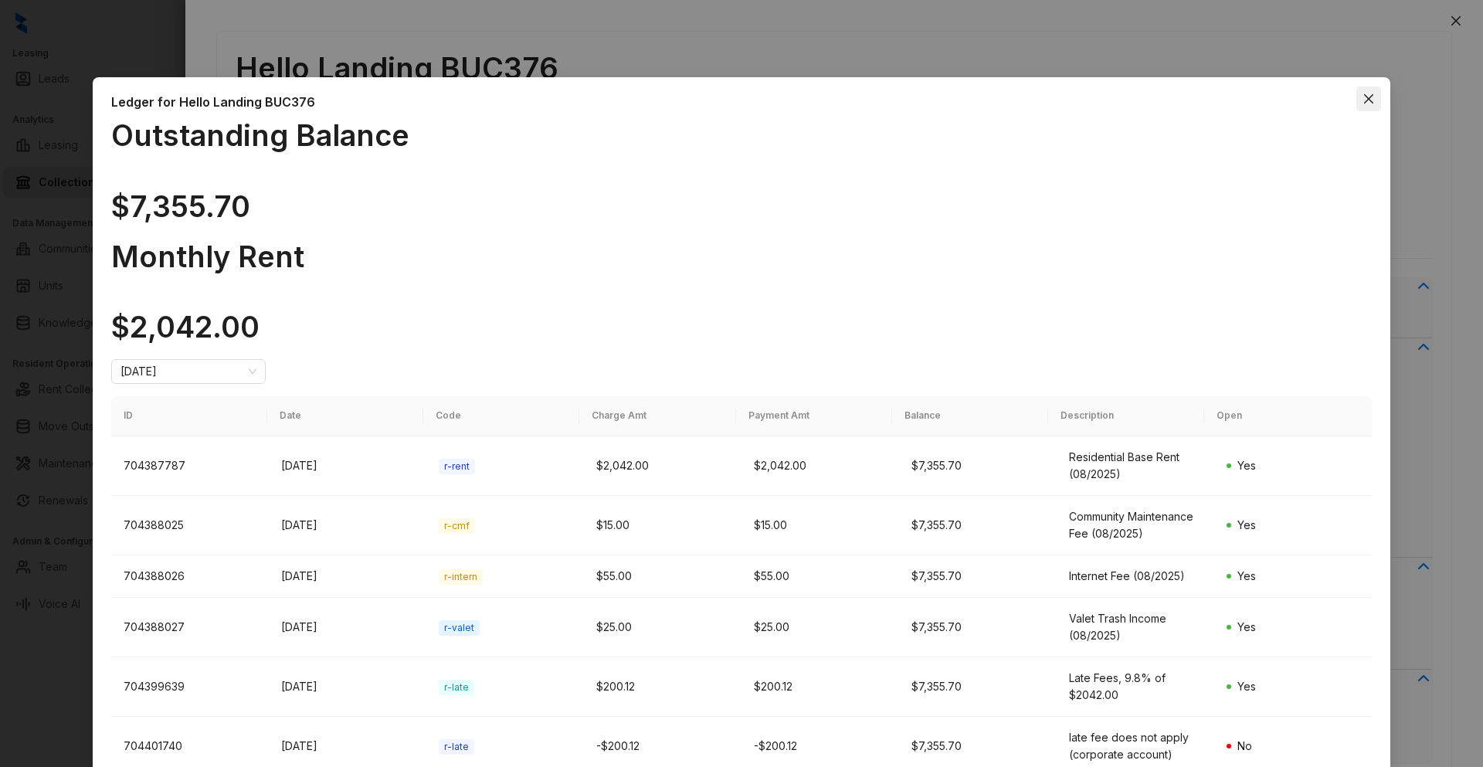
click at [1362, 105] on icon "close" at bounding box center [1368, 99] width 12 height 12
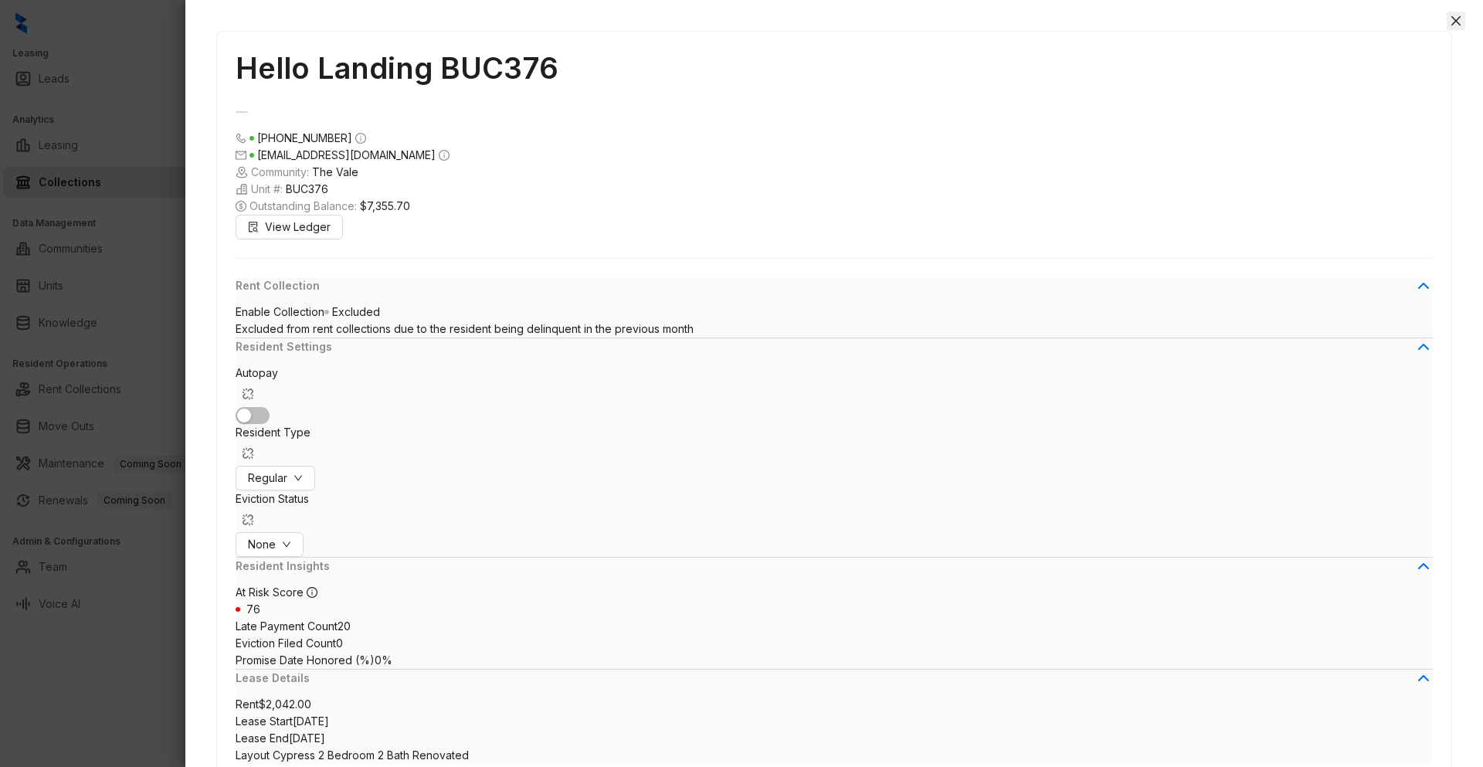
click at [1462, 19] on button "Close" at bounding box center [1456, 21] width 19 height 19
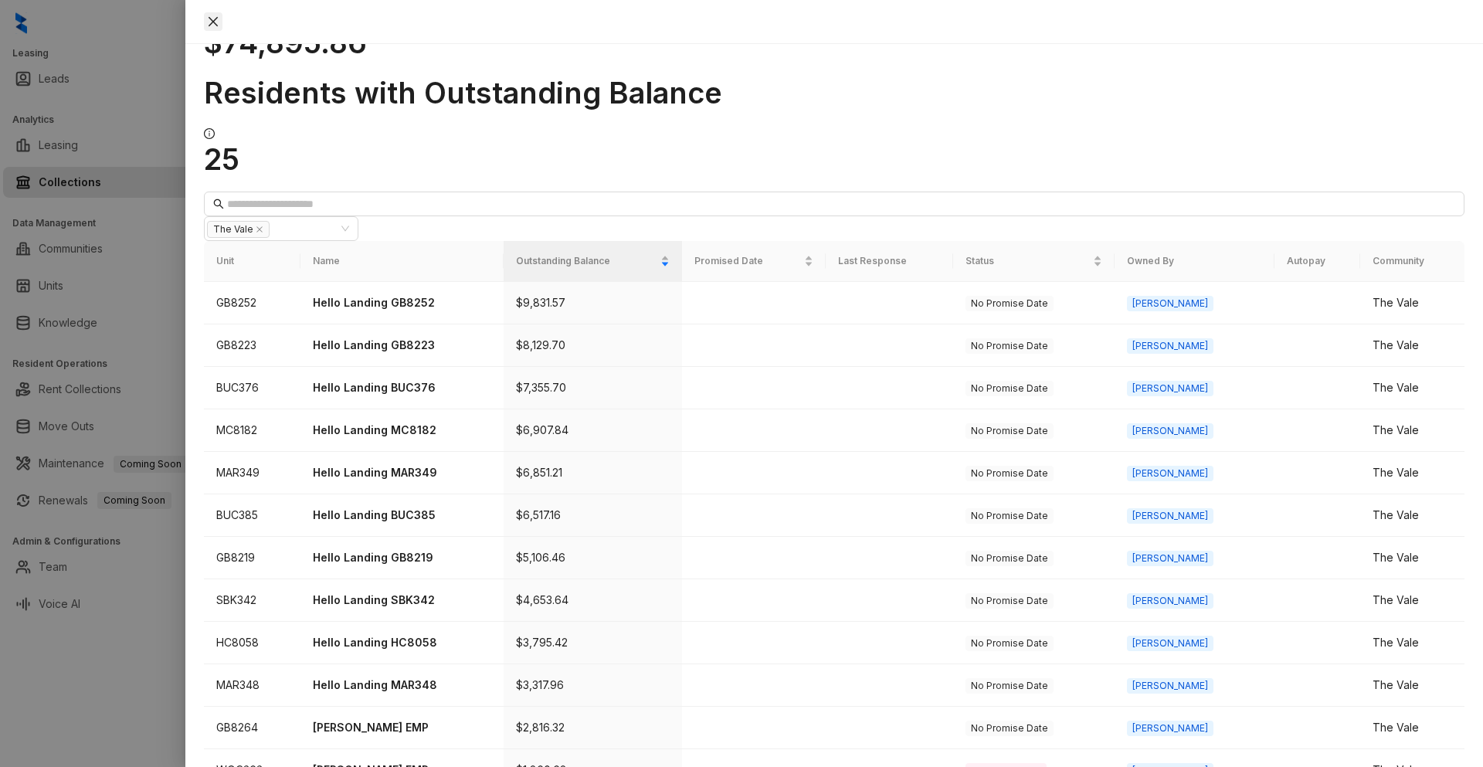
click at [219, 20] on icon "close" at bounding box center [213, 21] width 12 height 12
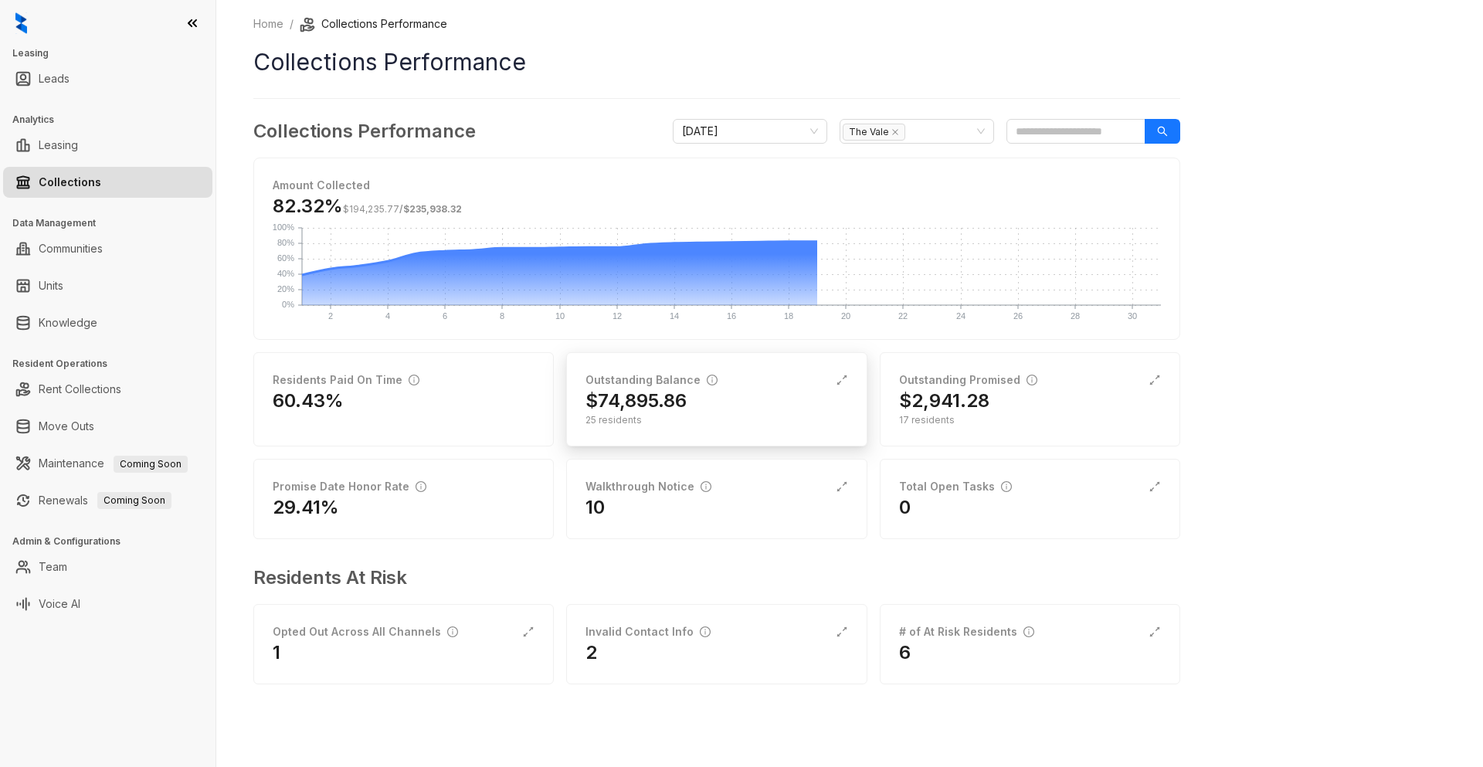
click at [672, 395] on h2 "$74,895.86" at bounding box center [635, 400] width 101 height 25
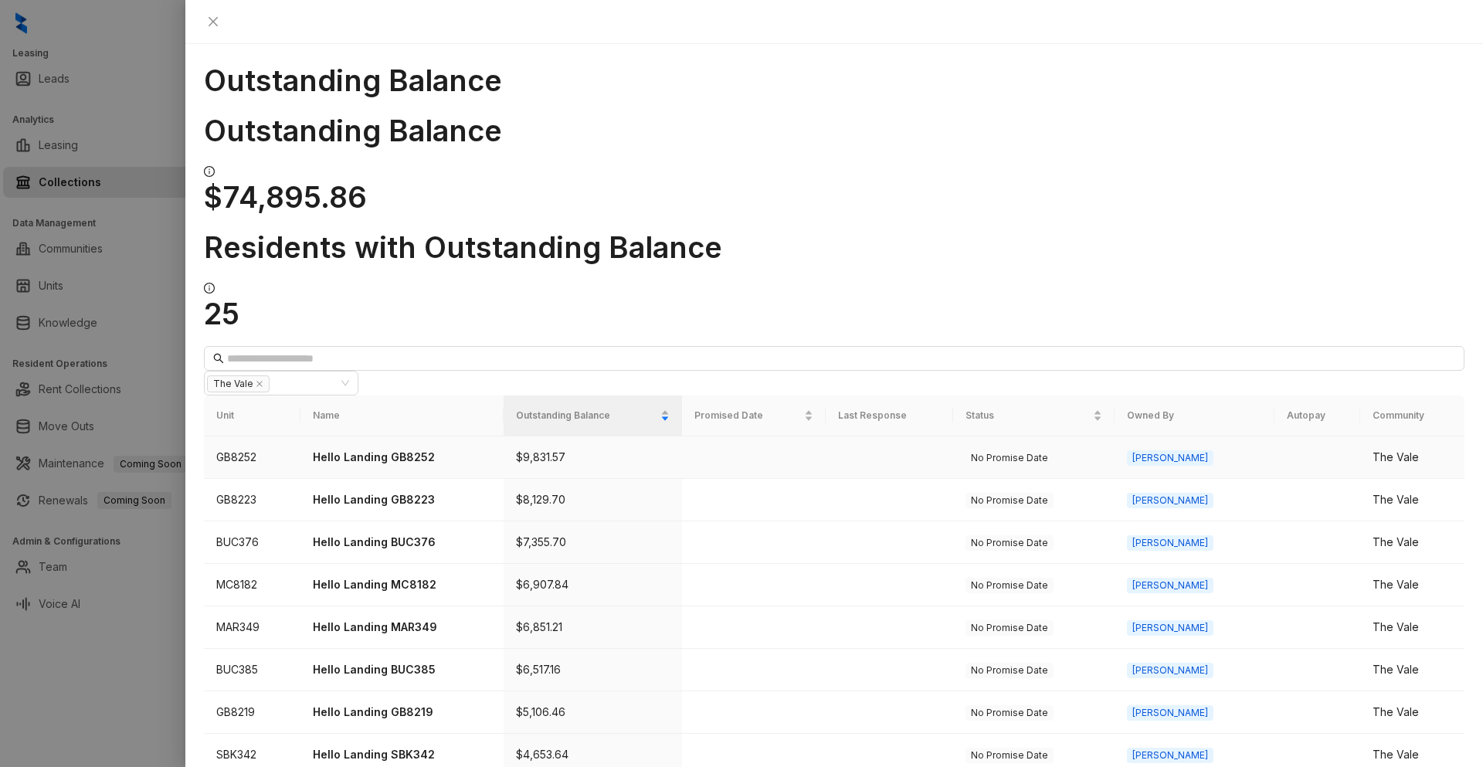
click at [439, 449] on p "Hello Landing GB8252" at bounding box center [402, 457] width 178 height 17
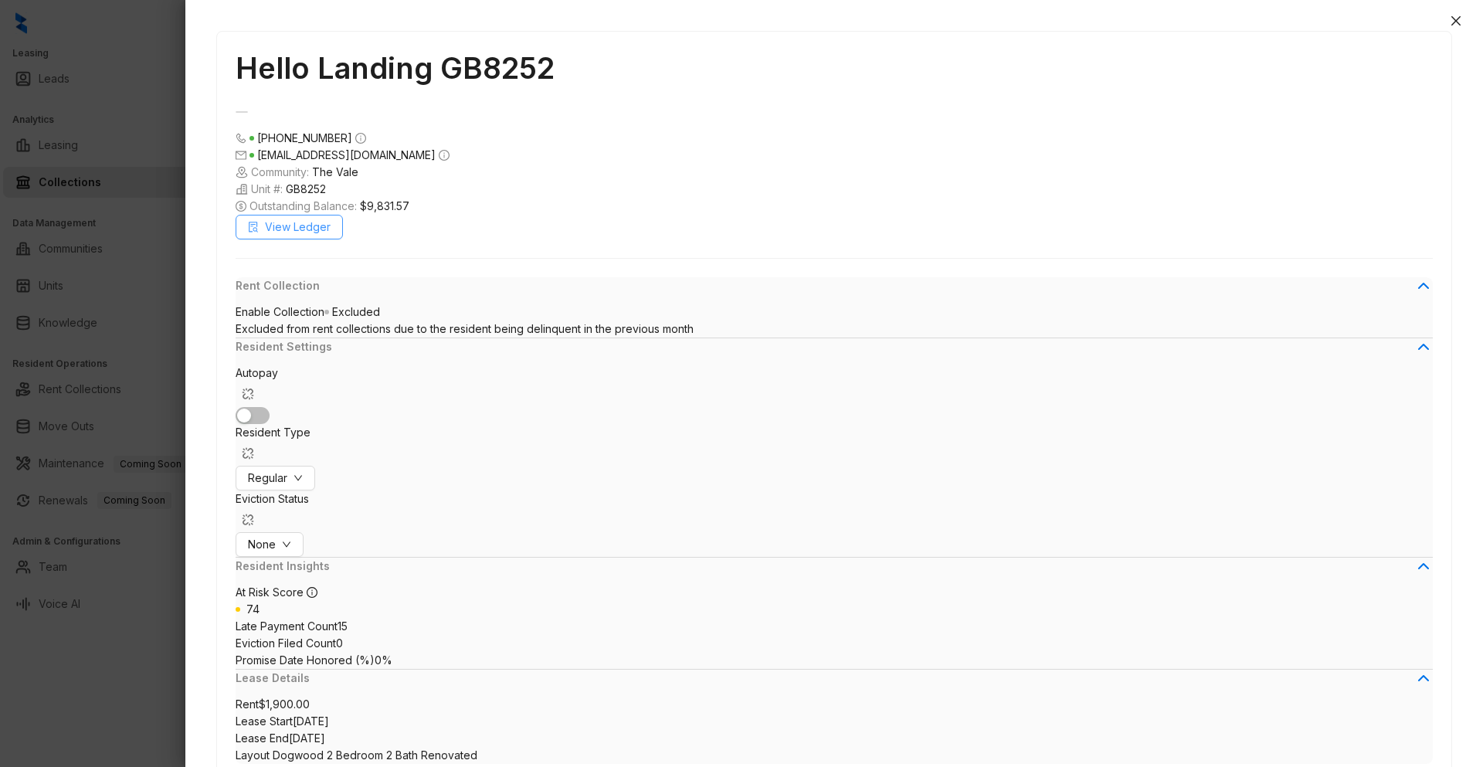
click at [309, 236] on span "View Ledger" at bounding box center [298, 227] width 66 height 17
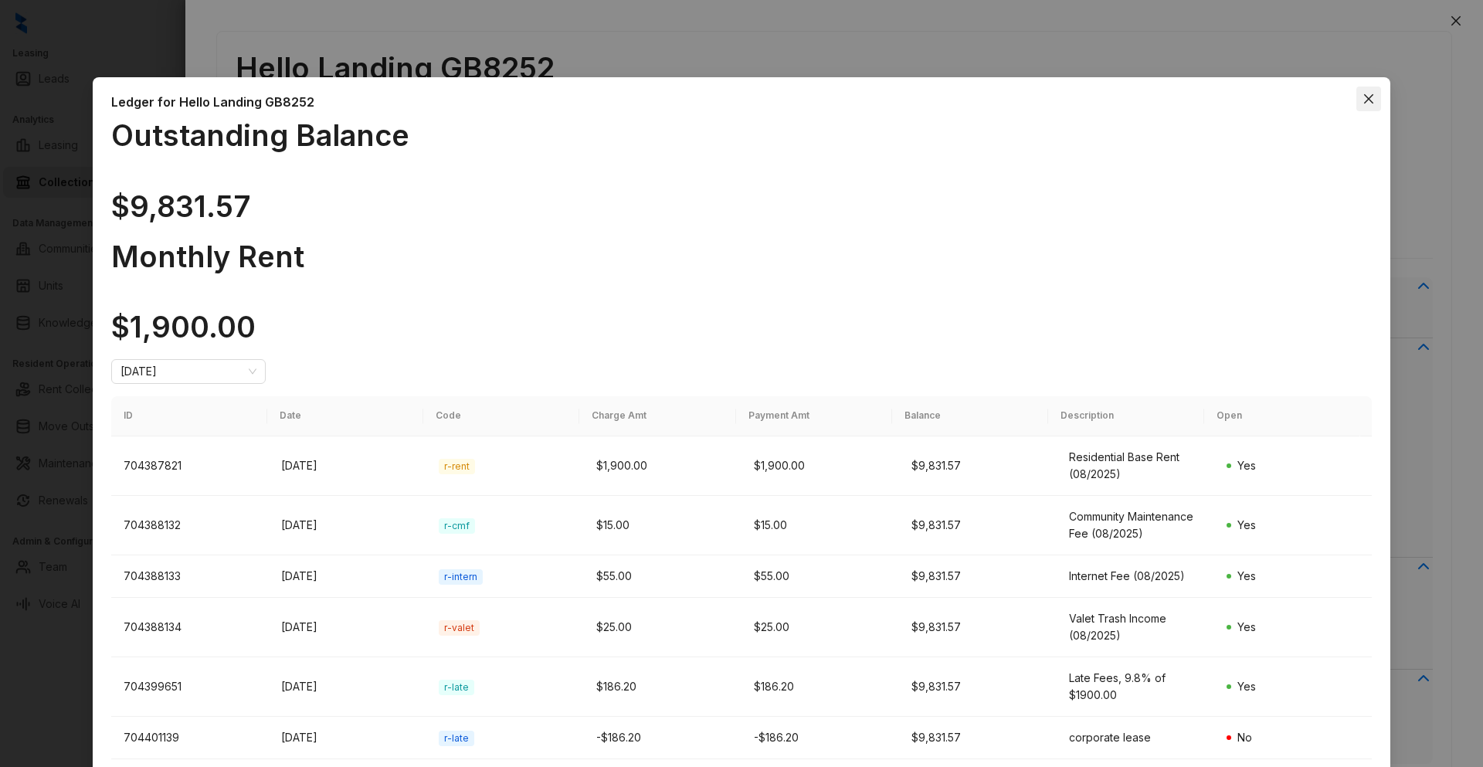
click at [1362, 102] on icon "close" at bounding box center [1368, 99] width 12 height 12
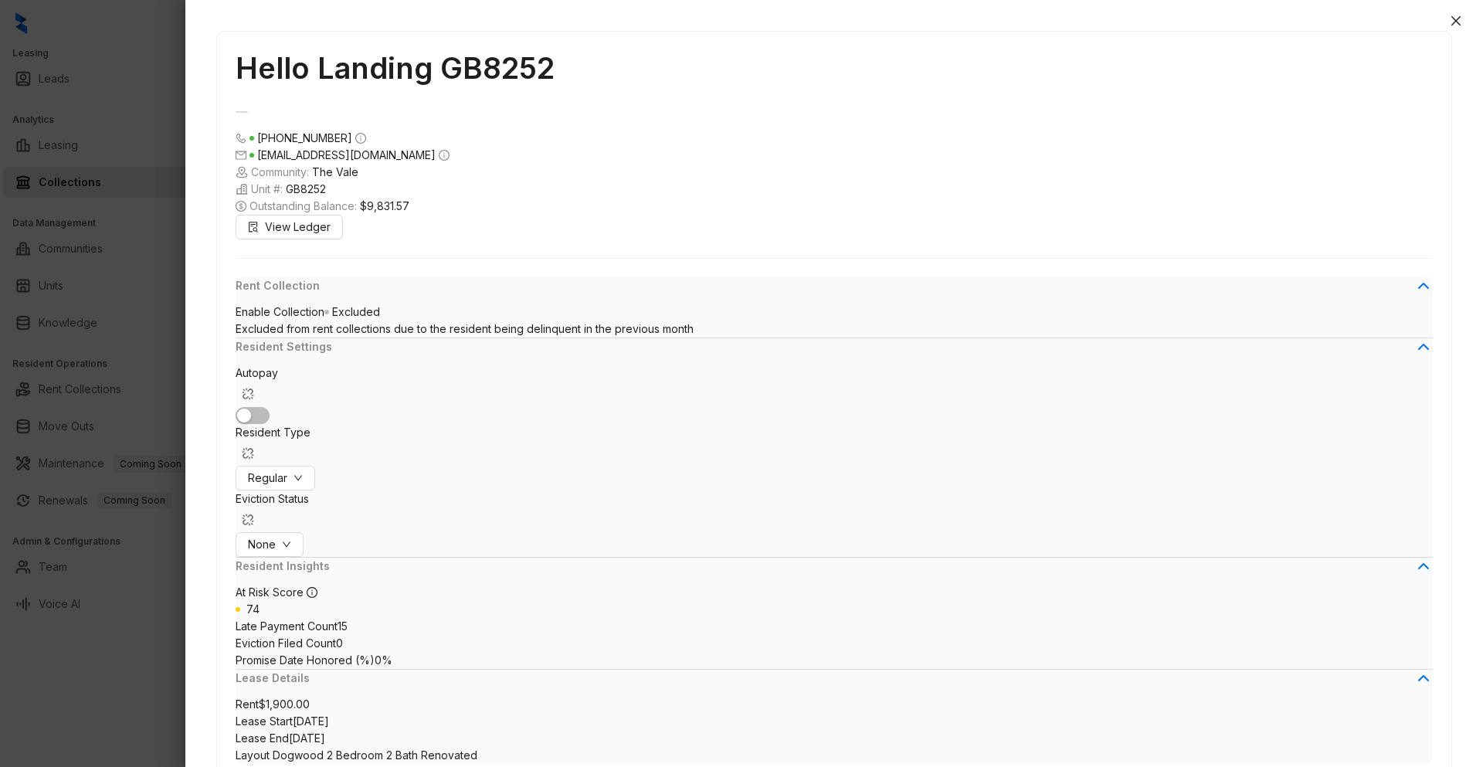
scroll to position [221, 0]
click at [1455, 26] on icon "close" at bounding box center [1456, 21] width 12 height 12
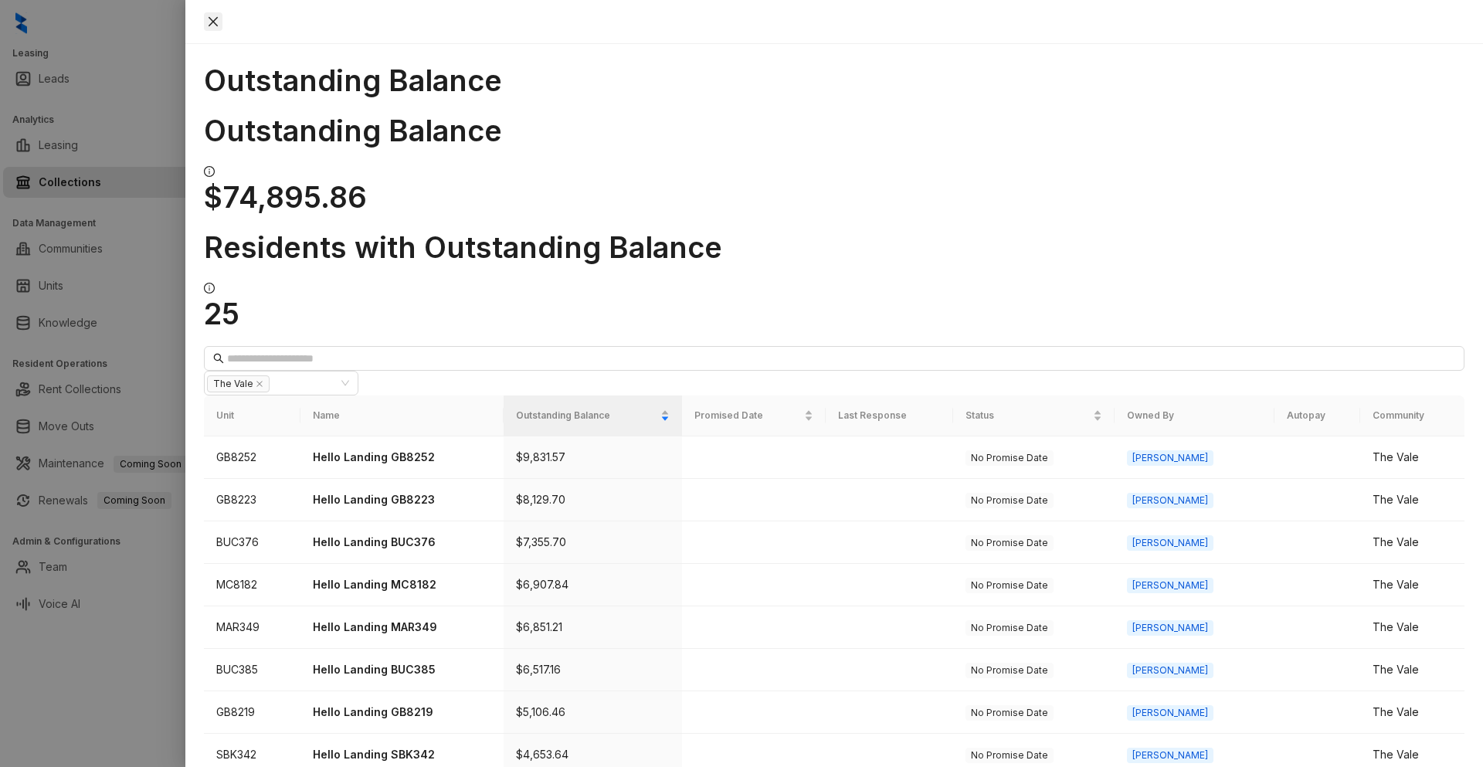
click at [219, 19] on icon "close" at bounding box center [213, 21] width 12 height 12
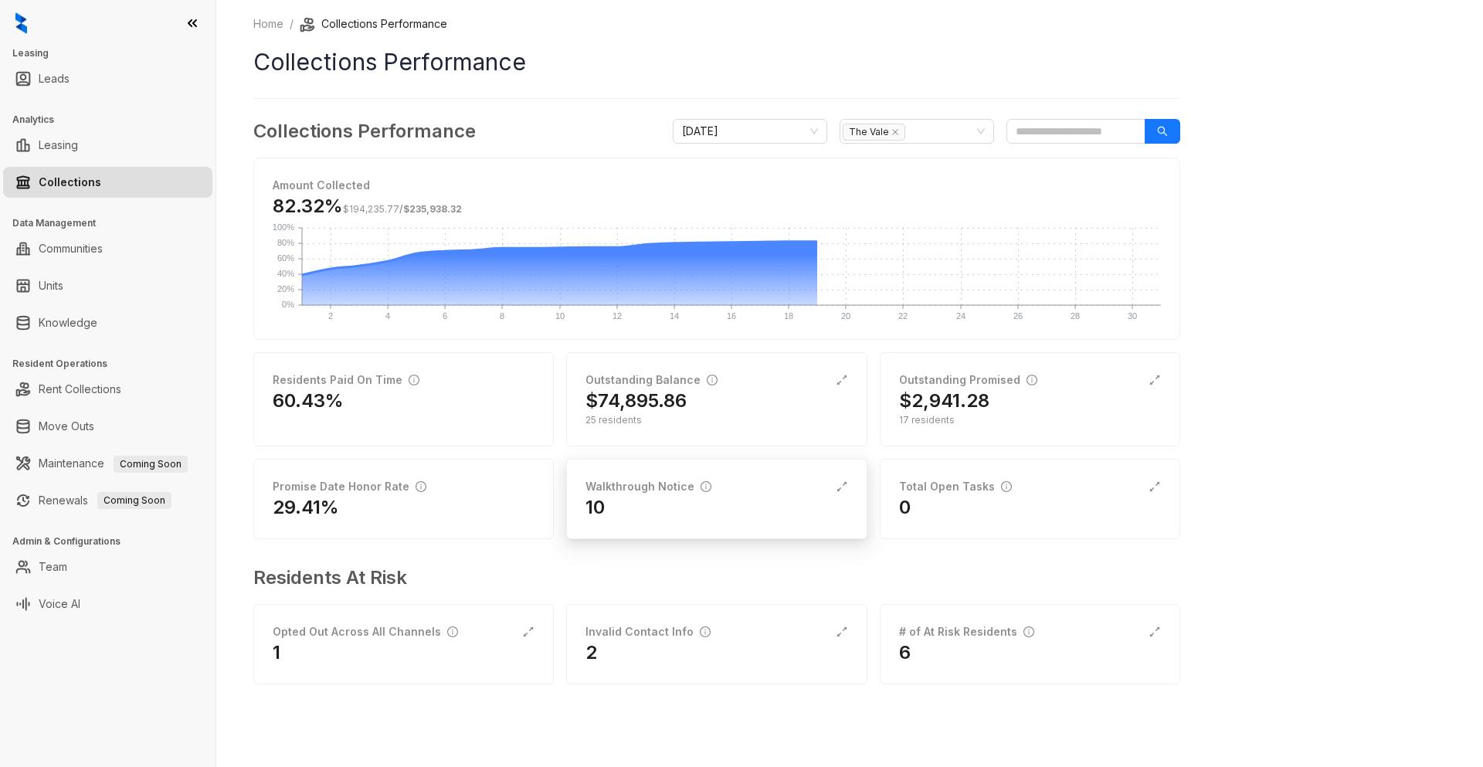
click at [659, 493] on div "Walkthrough Notice" at bounding box center [648, 486] width 126 height 17
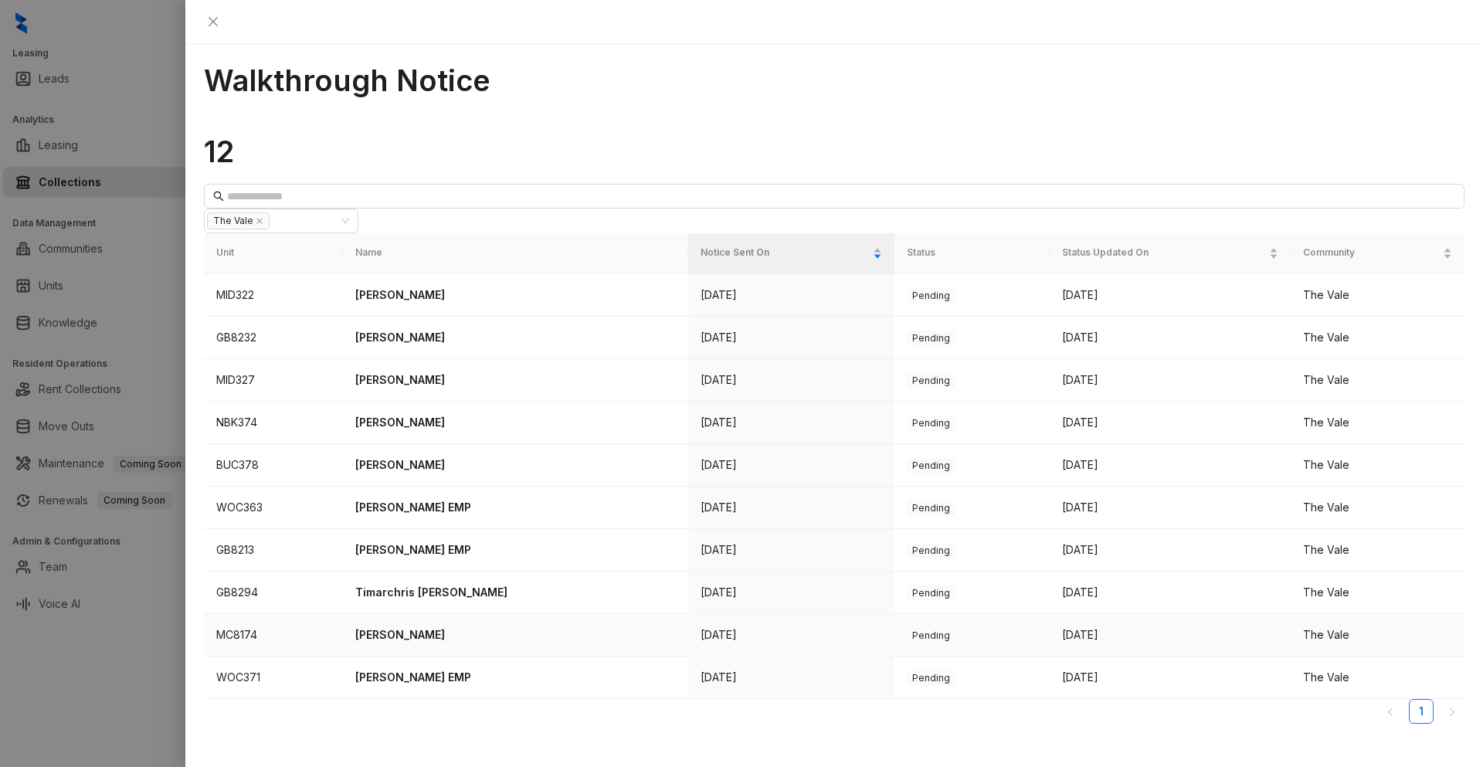
click at [442, 626] on p "[PERSON_NAME]" at bounding box center [515, 634] width 321 height 17
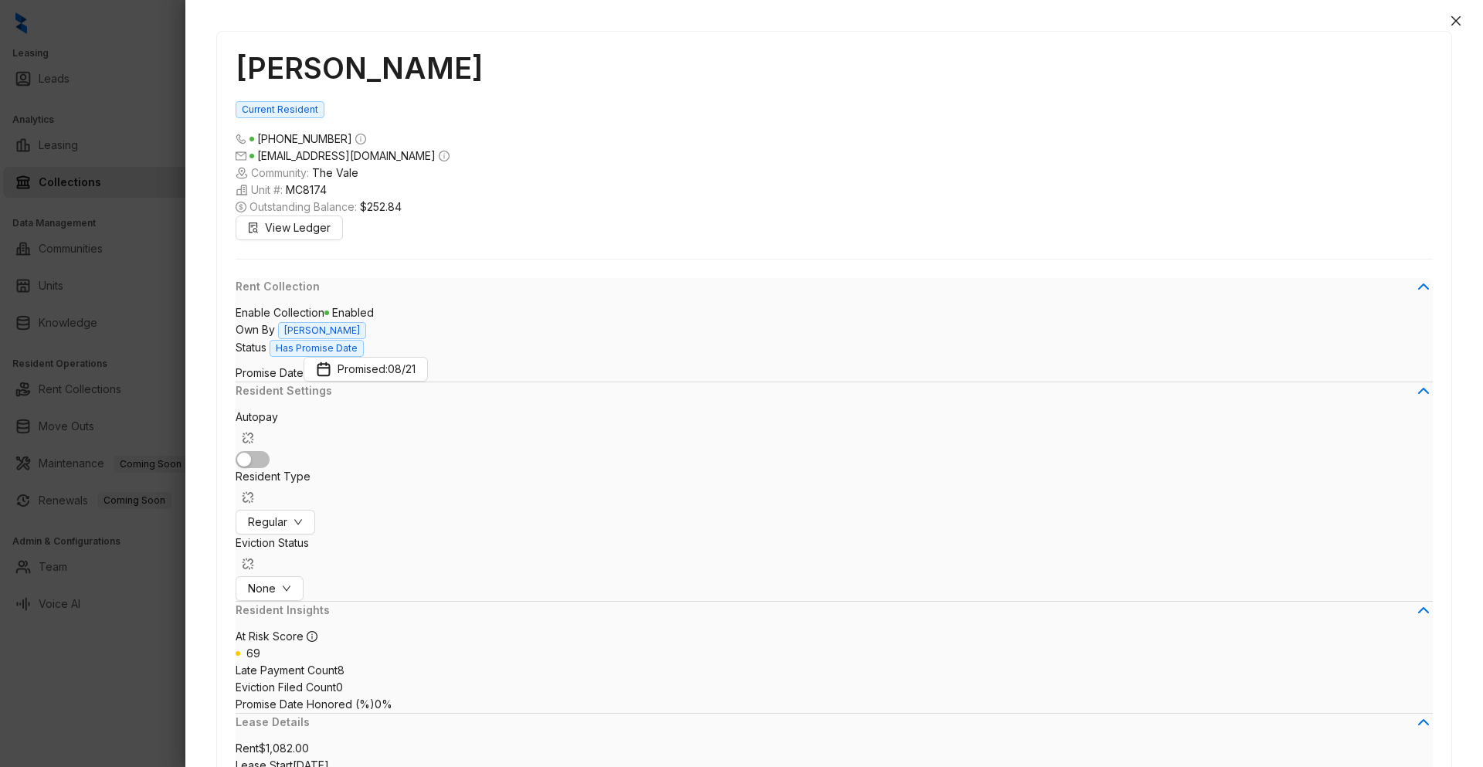
scroll to position [2383, 0]
click at [1455, 19] on icon "close" at bounding box center [1456, 21] width 12 height 12
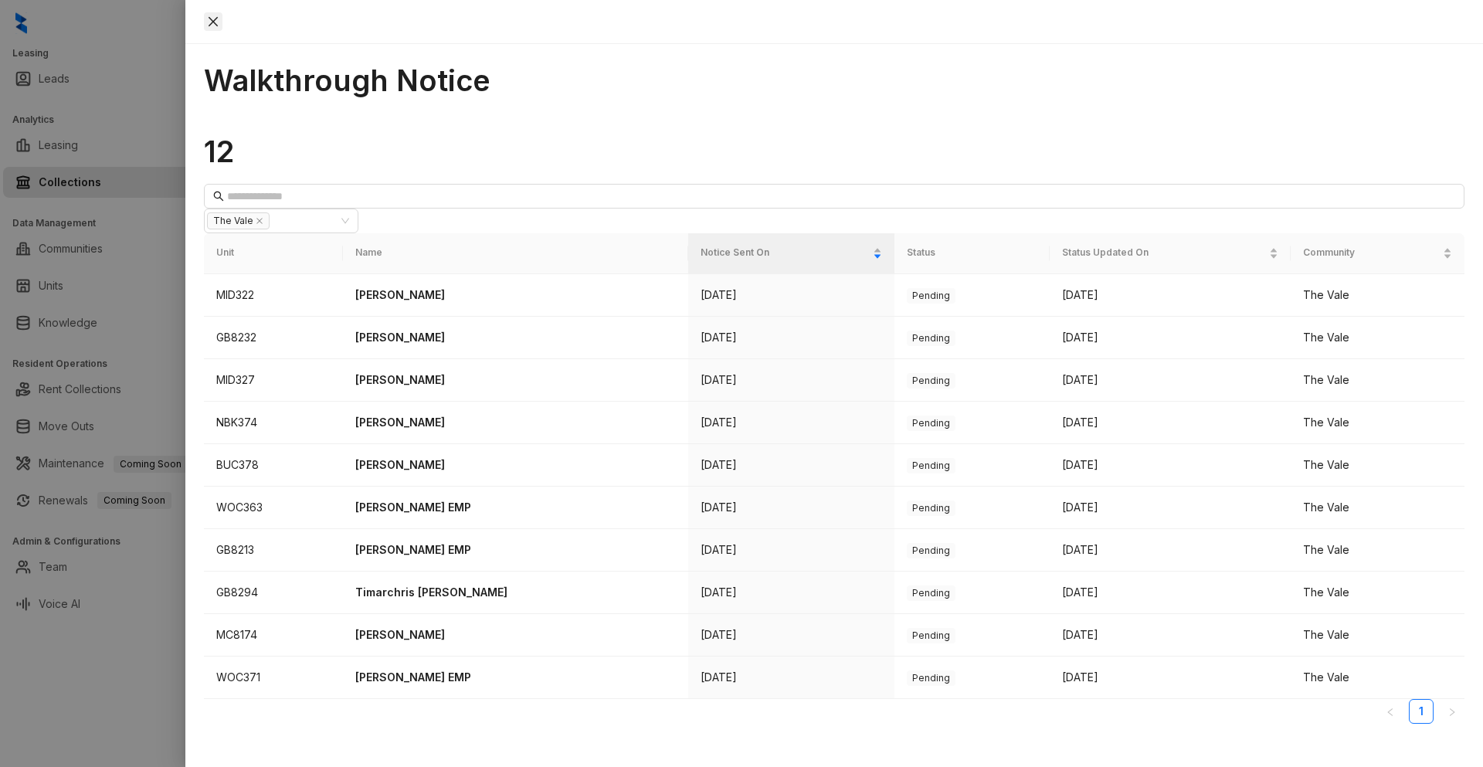
click at [219, 15] on icon "close" at bounding box center [213, 21] width 12 height 12
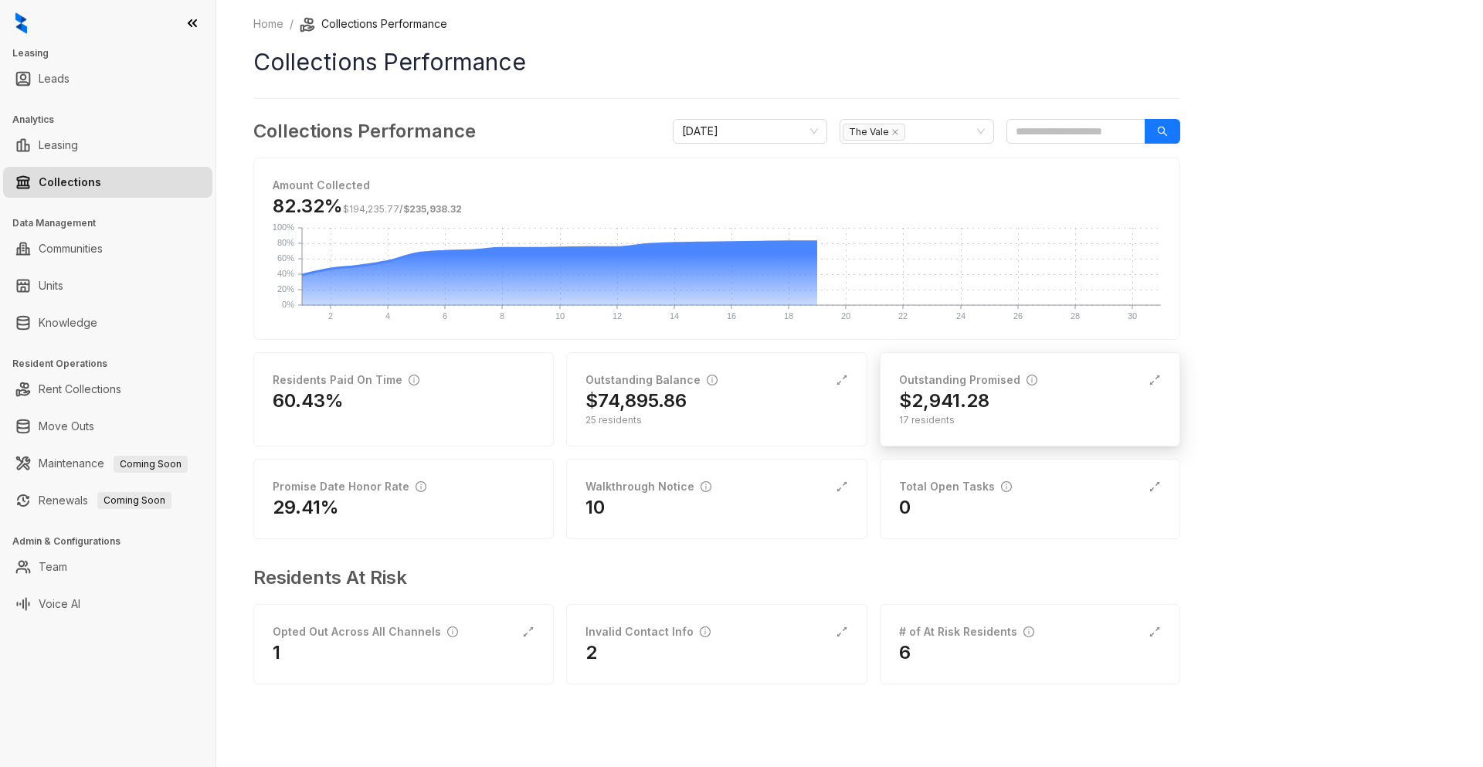
click at [989, 380] on div "Outstanding Promised" at bounding box center [968, 380] width 138 height 17
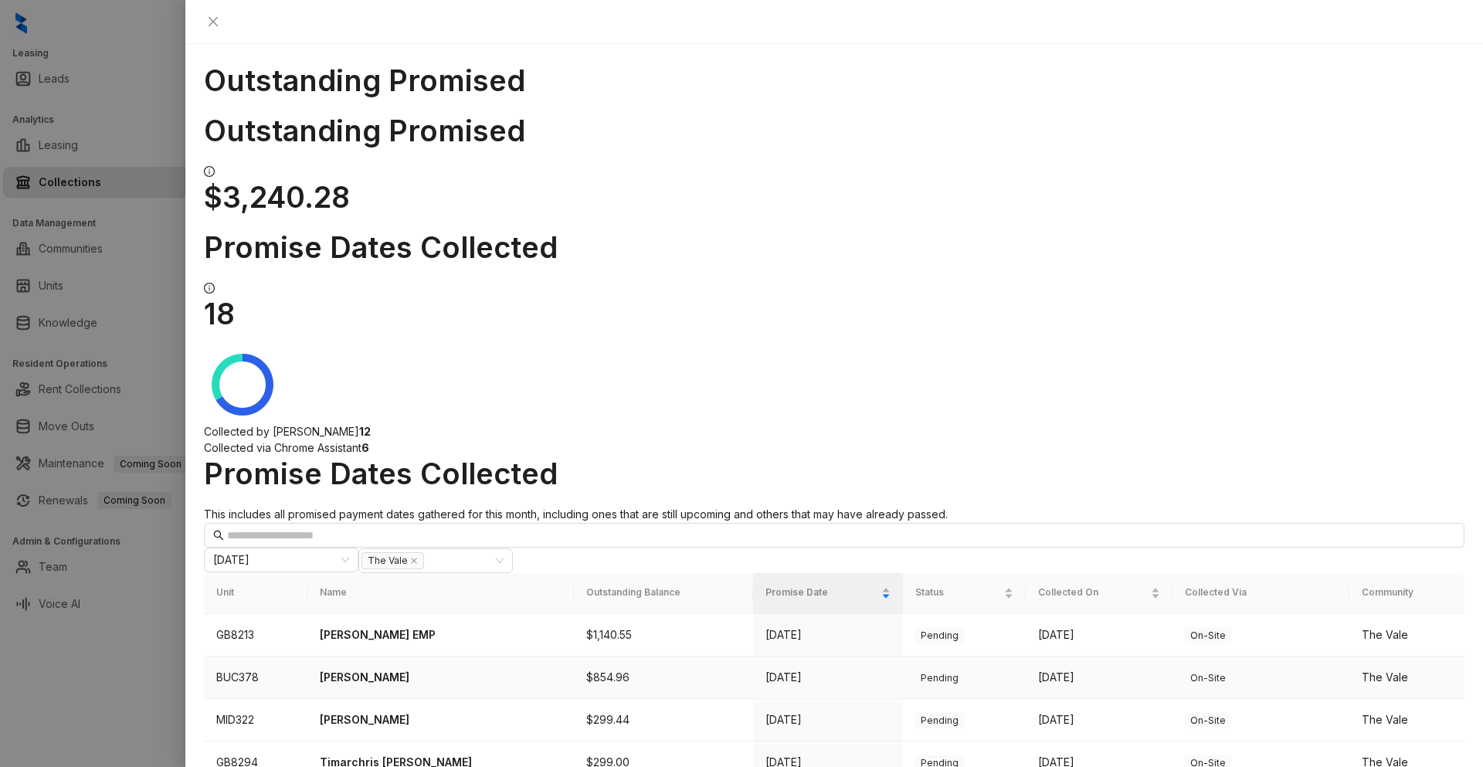
click at [404, 669] on p "[PERSON_NAME]" at bounding box center [441, 677] width 242 height 17
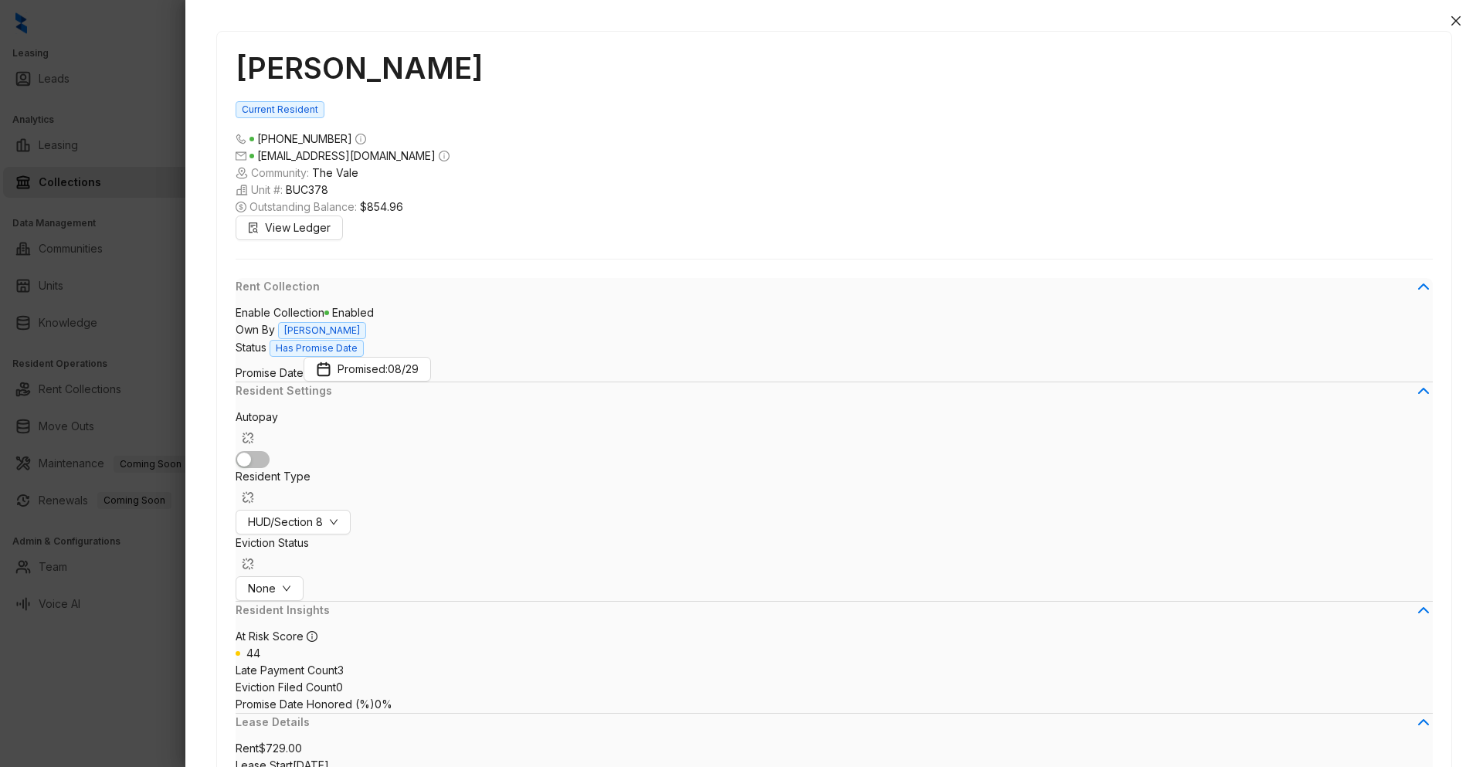
scroll to position [2312, 0]
click at [1460, 20] on icon "close" at bounding box center [1456, 21] width 12 height 12
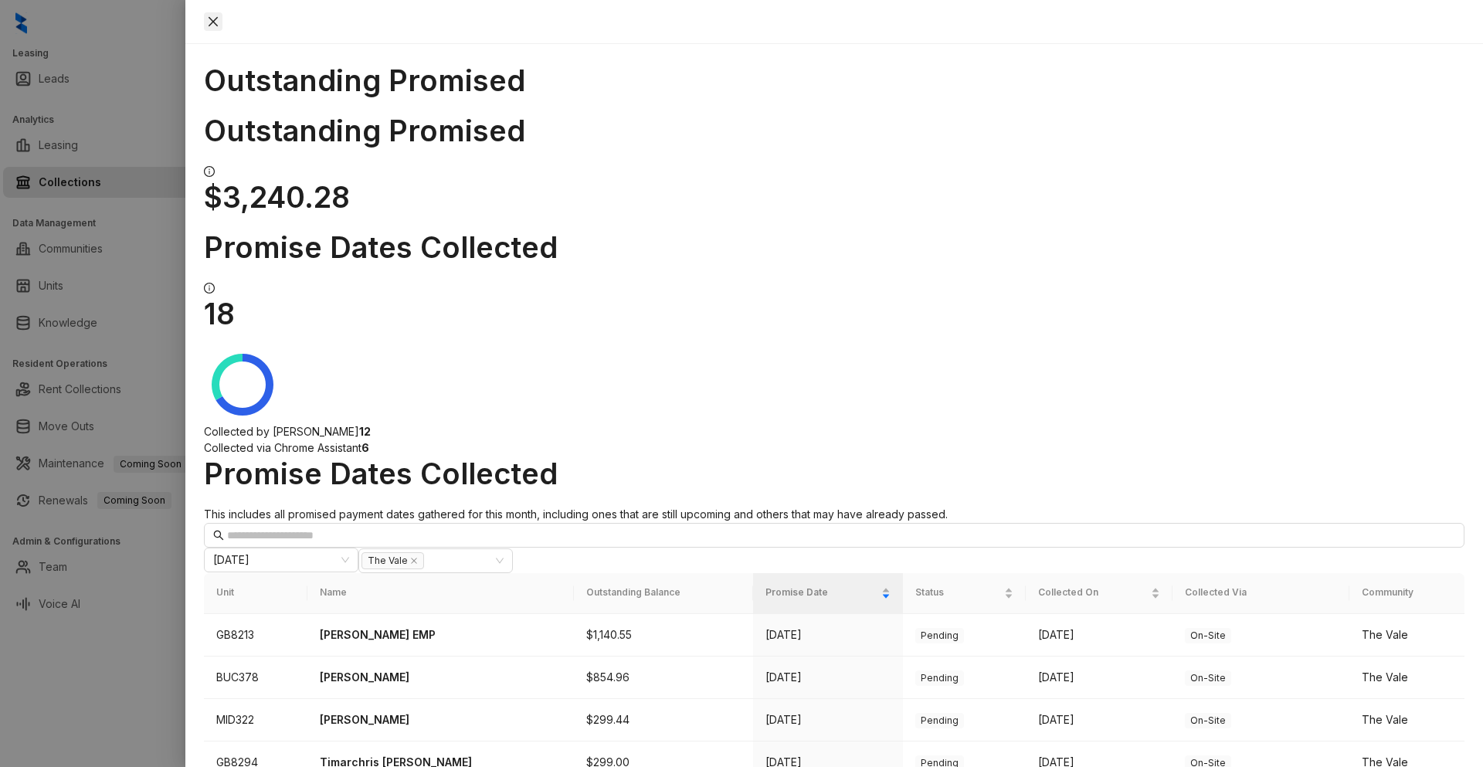
click at [218, 22] on icon "close" at bounding box center [213, 21] width 9 height 9
